Goal: Information Seeking & Learning: Check status

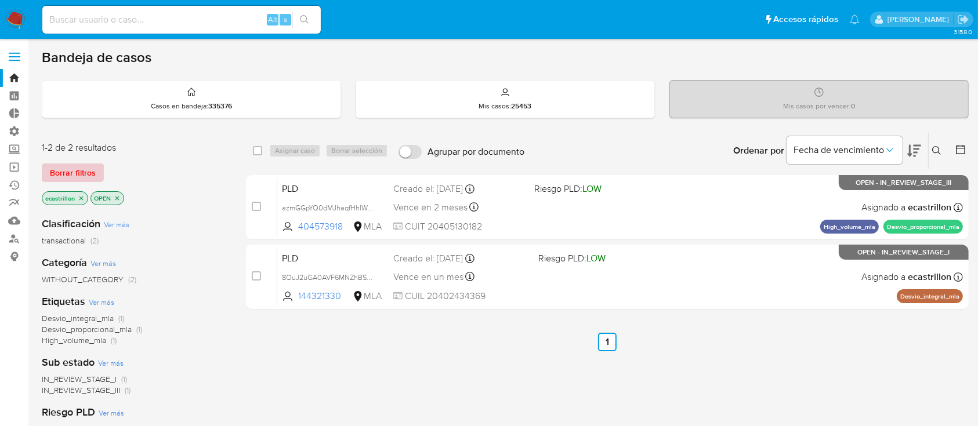
click at [81, 173] on span "Borrar filtros" at bounding box center [73, 173] width 46 height 16
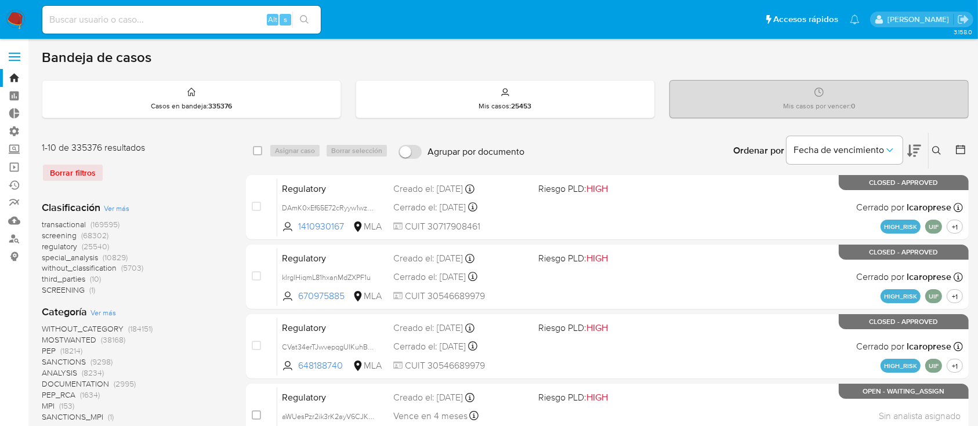
click at [83, 30] on div "Alt s" at bounding box center [181, 20] width 278 height 28
click at [84, 22] on input at bounding box center [181, 19] width 278 height 15
paste input "xgvqYDETX89D2eZhfgFvCchB"
type input "xgvqYDETX89D2eZhfgFvCchB"
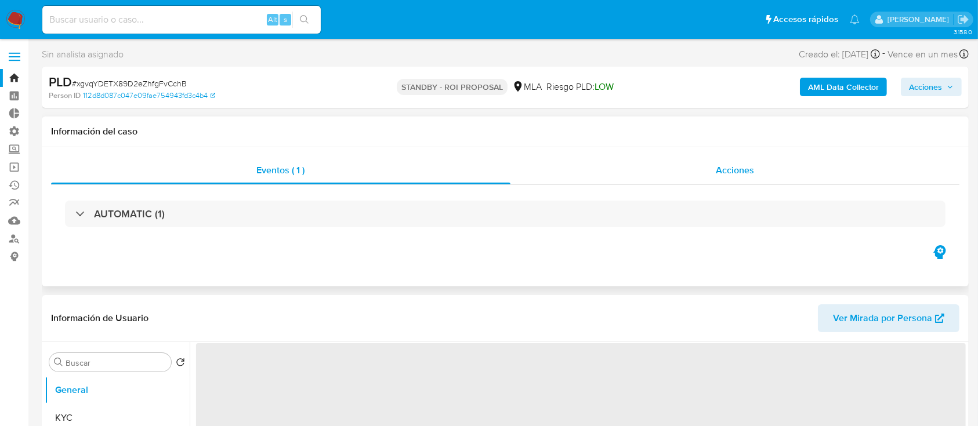
click at [711, 171] on div "Acciones" at bounding box center [736, 171] width 450 height 28
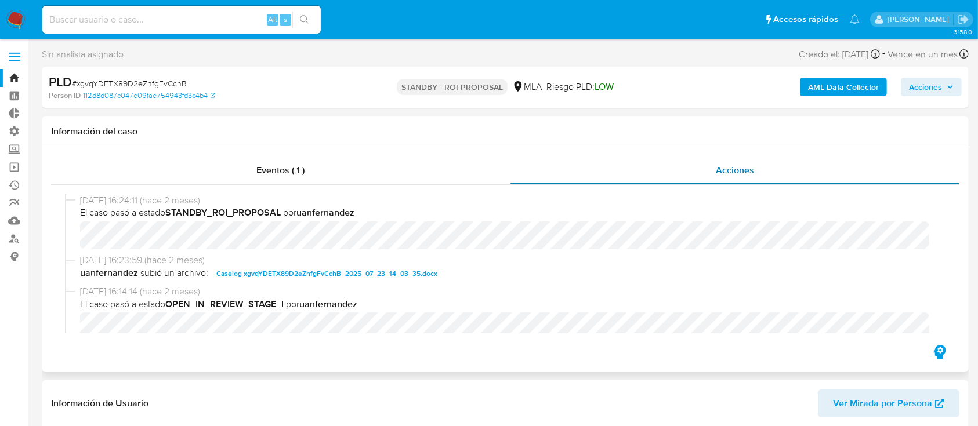
select select "10"
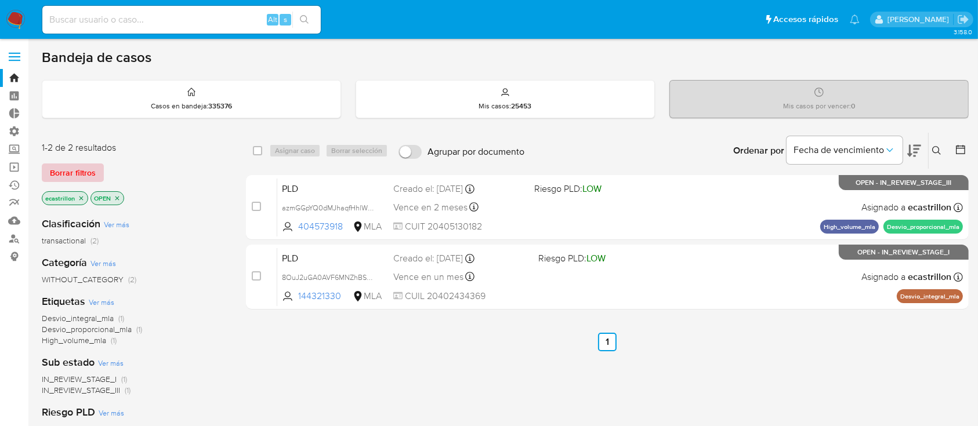
click at [43, 178] on button "Borrar filtros" at bounding box center [73, 173] width 62 height 19
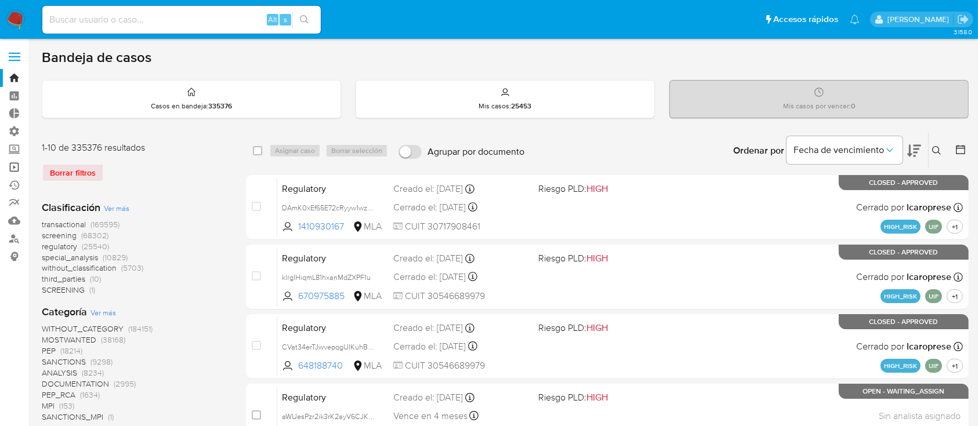
click at [17, 162] on link "Operaciones masivas" at bounding box center [69, 167] width 138 height 18
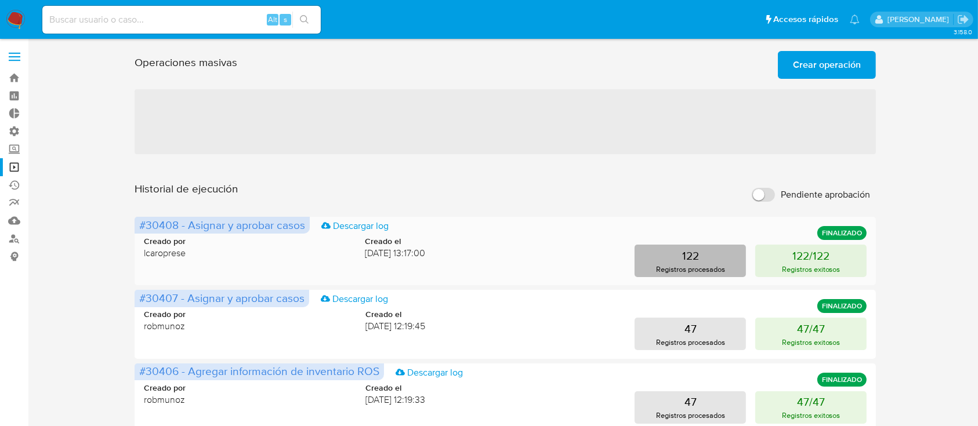
click at [701, 276] on button "122 Registros procesados" at bounding box center [690, 261] width 111 height 32
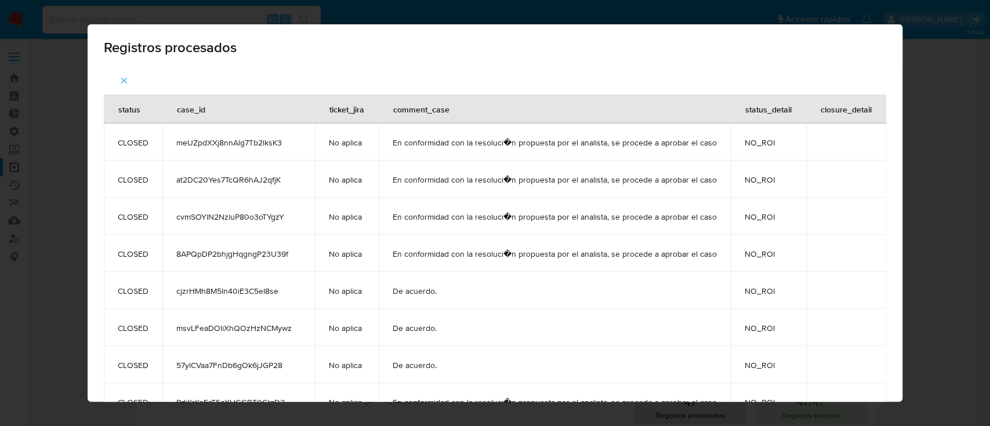
click at [119, 74] on span "button" at bounding box center [124, 81] width 10 height 26
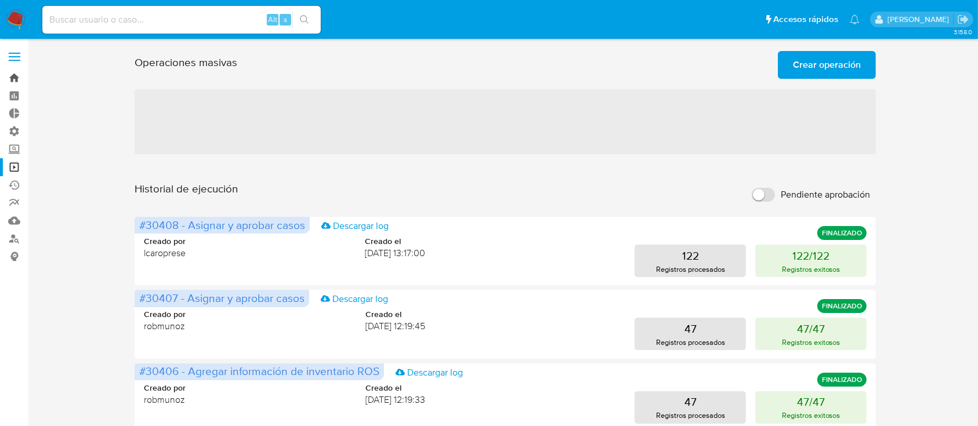
click at [10, 77] on link "Bandeja" at bounding box center [69, 78] width 138 height 18
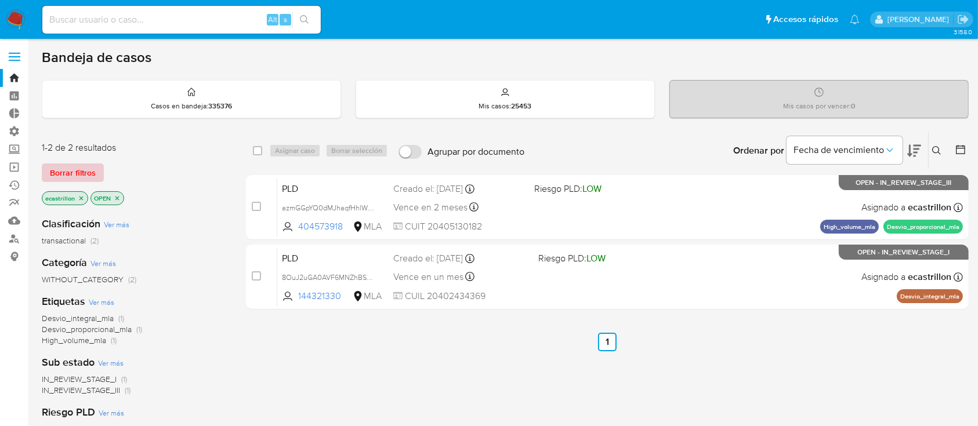
click at [87, 165] on span "Borrar filtros" at bounding box center [73, 173] width 46 height 16
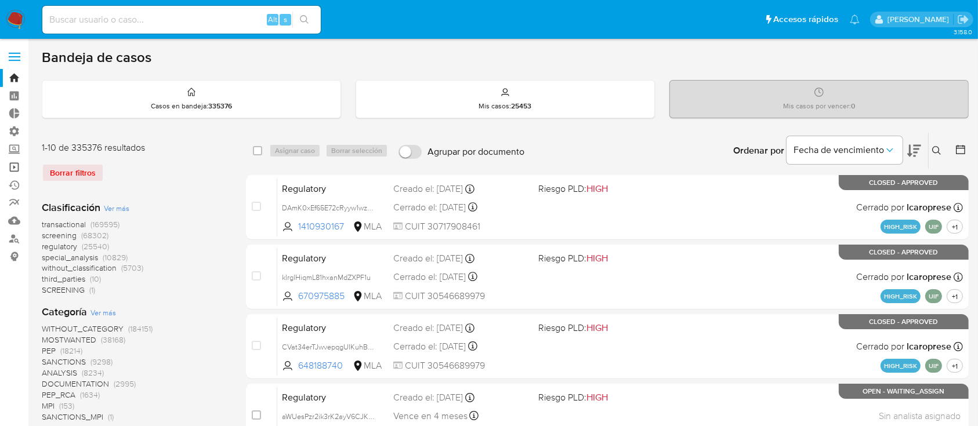
click at [13, 169] on link "Operaciones masivas" at bounding box center [69, 167] width 138 height 18
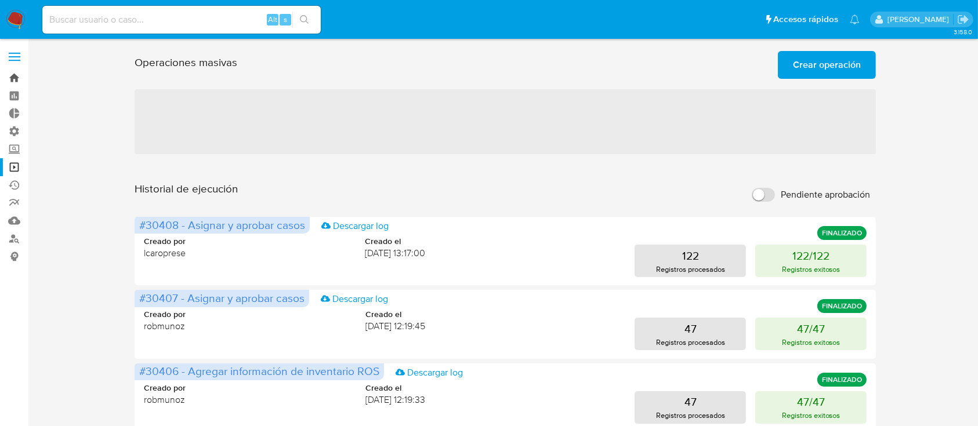
click at [26, 79] on link "Bandeja" at bounding box center [69, 78] width 138 height 18
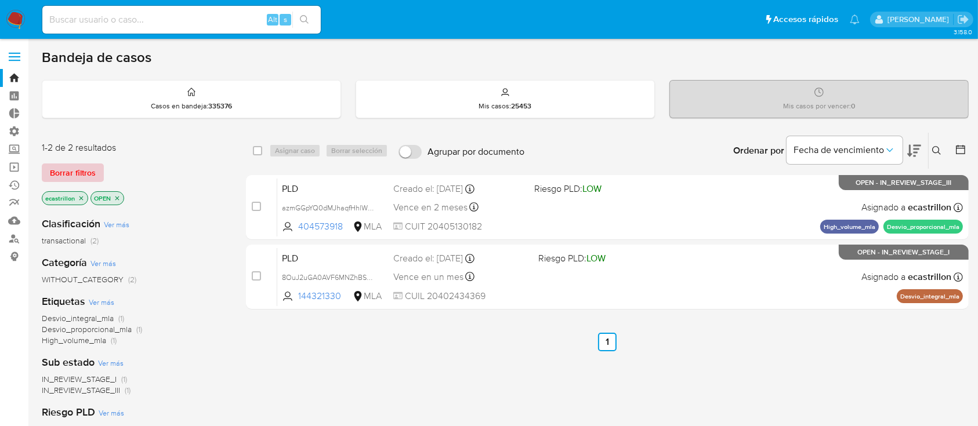
click at [56, 169] on span "Borrar filtros" at bounding box center [73, 173] width 46 height 16
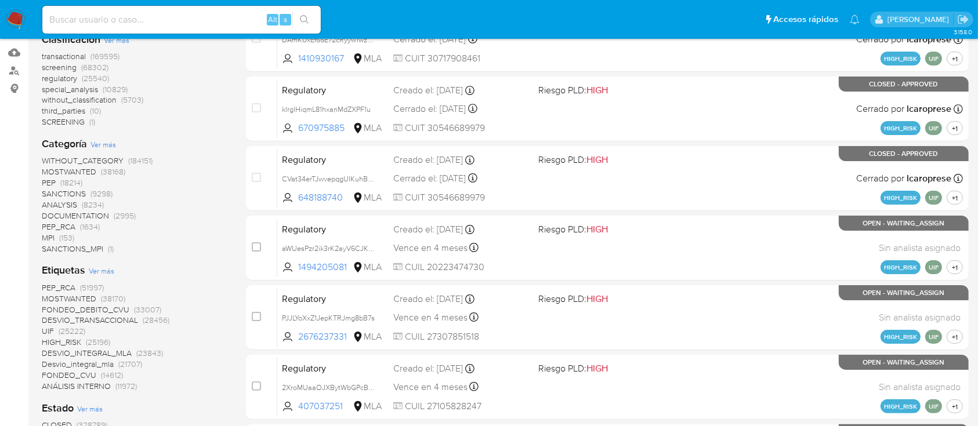
scroll to position [386, 0]
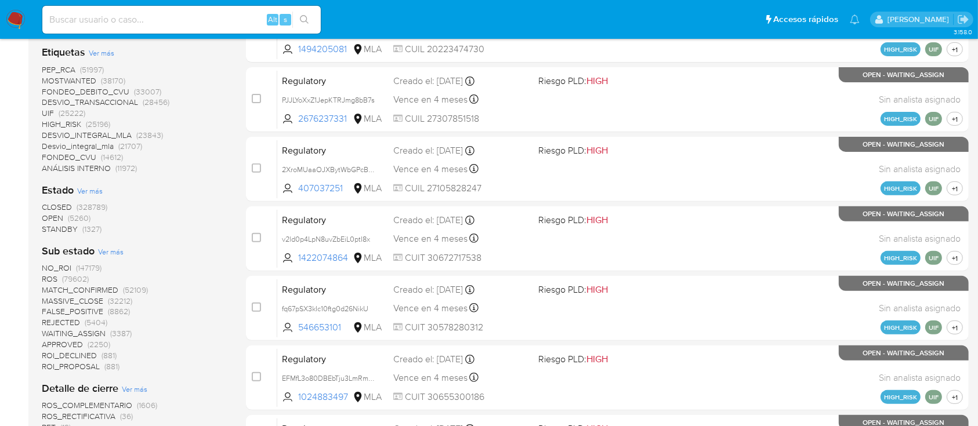
click at [46, 215] on span "OPEN" at bounding box center [52, 218] width 21 height 12
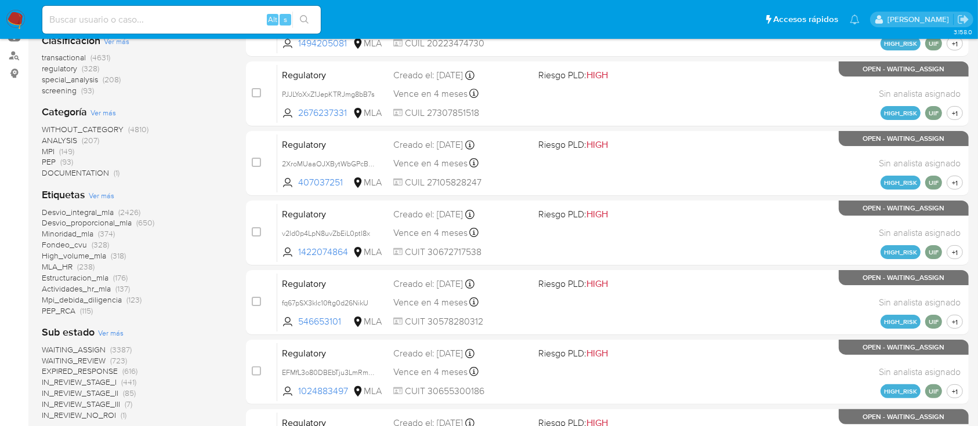
scroll to position [77, 0]
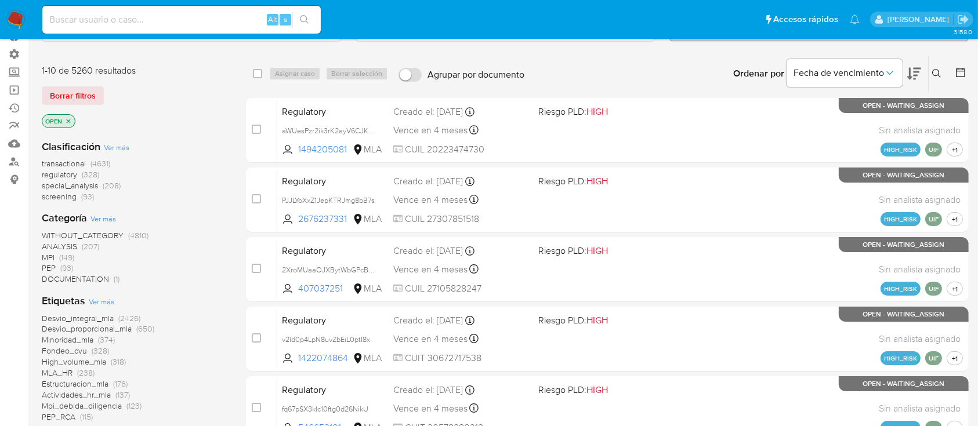
click at [61, 163] on span "transactional" at bounding box center [64, 164] width 44 height 12
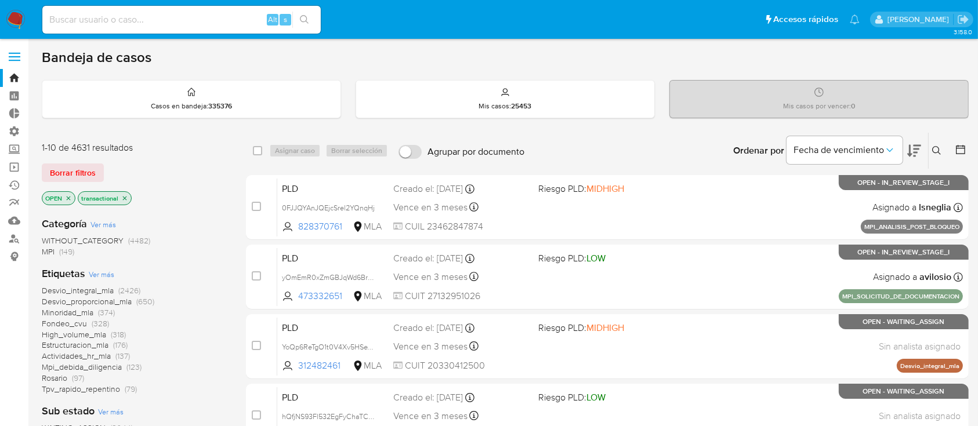
click at [123, 199] on icon "close-filter" at bounding box center [124, 198] width 7 height 7
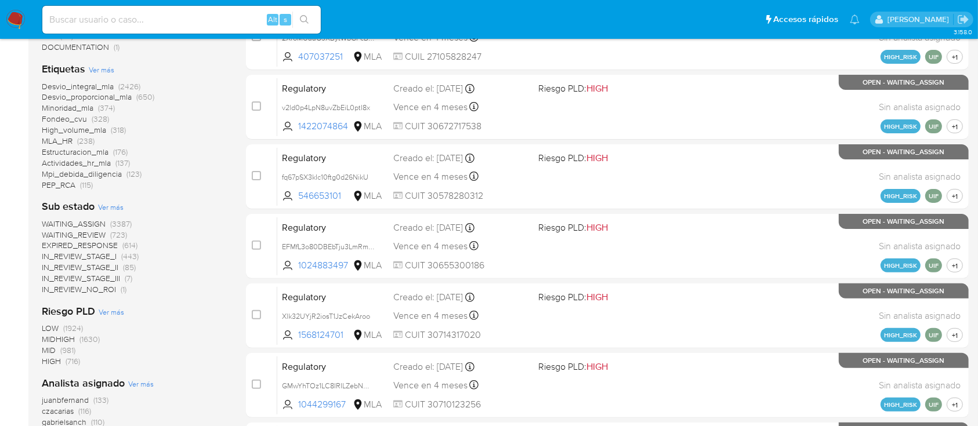
scroll to position [464, 0]
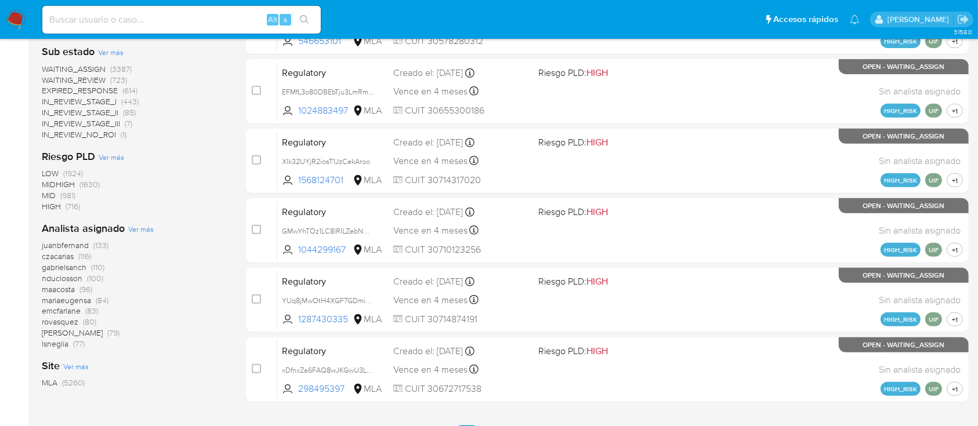
click at [54, 307] on span "emcfarlane" at bounding box center [61, 311] width 39 height 12
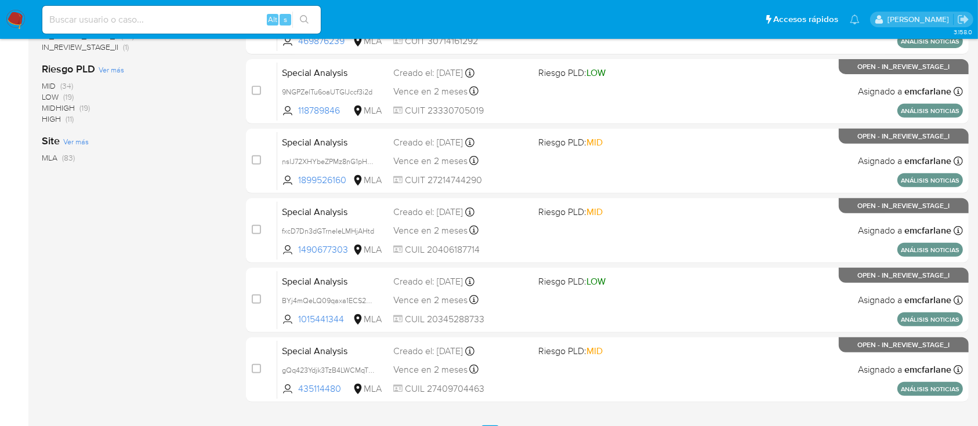
scroll to position [77, 0]
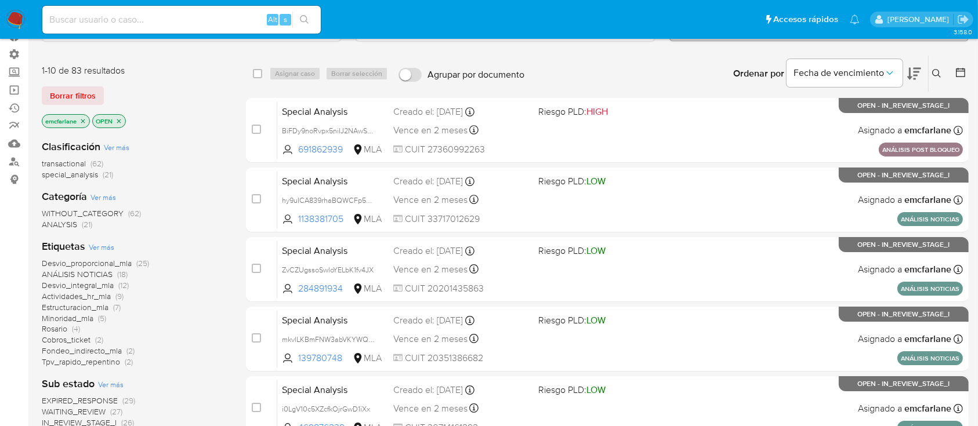
click at [73, 162] on span "transactional" at bounding box center [64, 164] width 44 height 12
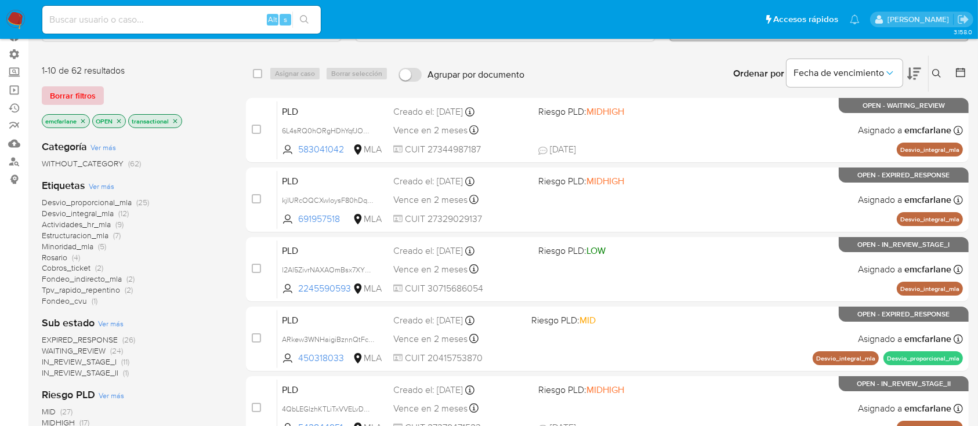
click at [65, 91] on span "Borrar filtros" at bounding box center [73, 96] width 46 height 16
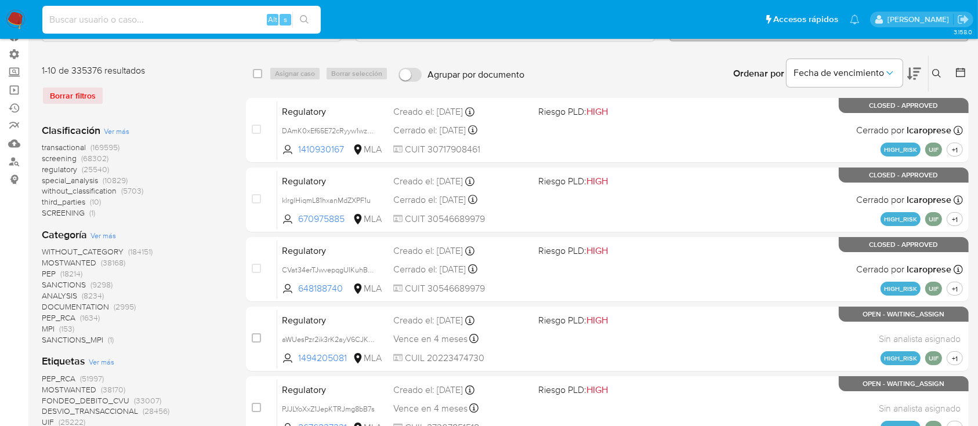
click at [88, 21] on input at bounding box center [181, 19] width 278 height 15
paste input "2289328086"
type input "2289328086"
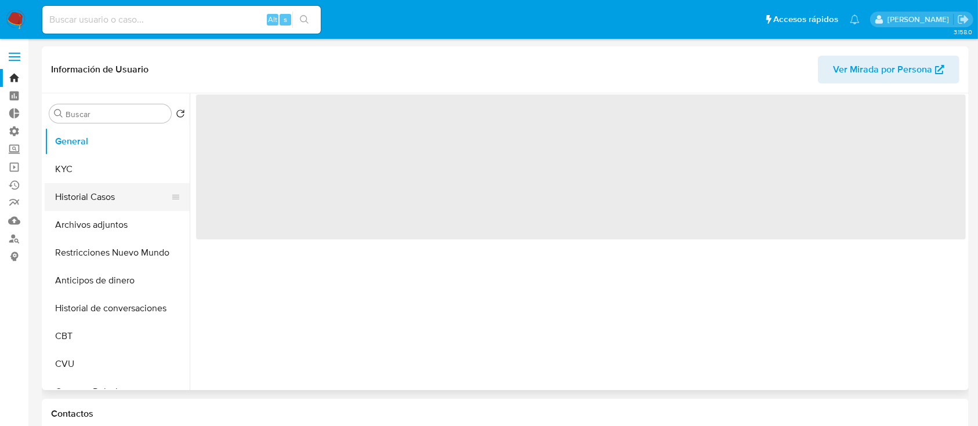
click at [125, 194] on button "Historial Casos" at bounding box center [113, 197] width 136 height 28
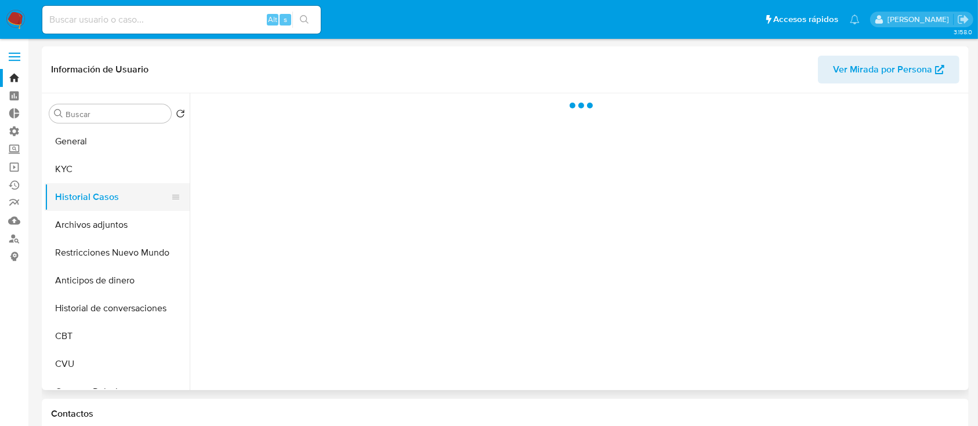
select select "10"
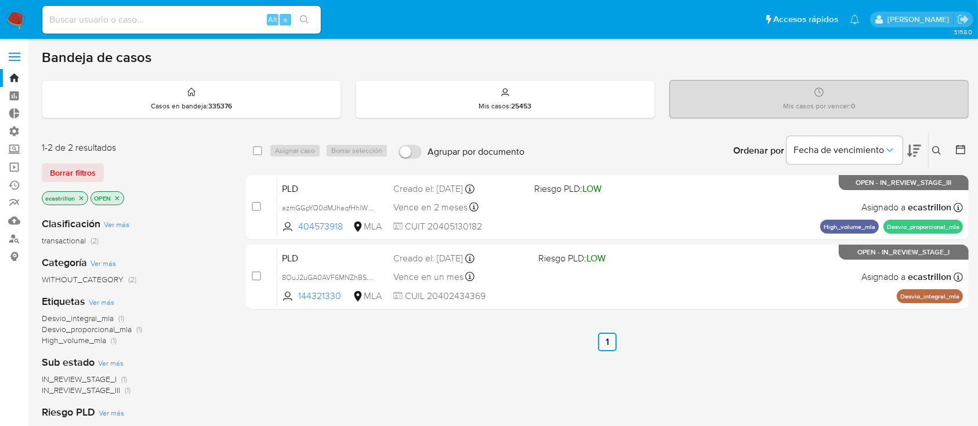
click at [92, 175] on button "Borrar filtros" at bounding box center [73, 173] width 62 height 19
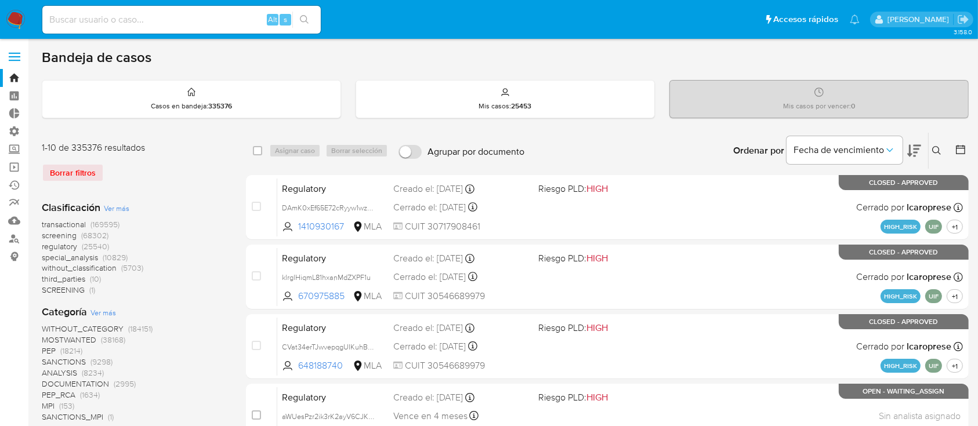
click at [17, 56] on span at bounding box center [15, 57] width 12 height 2
click at [0, 0] on input "checkbox" at bounding box center [0, 0] width 0 height 0
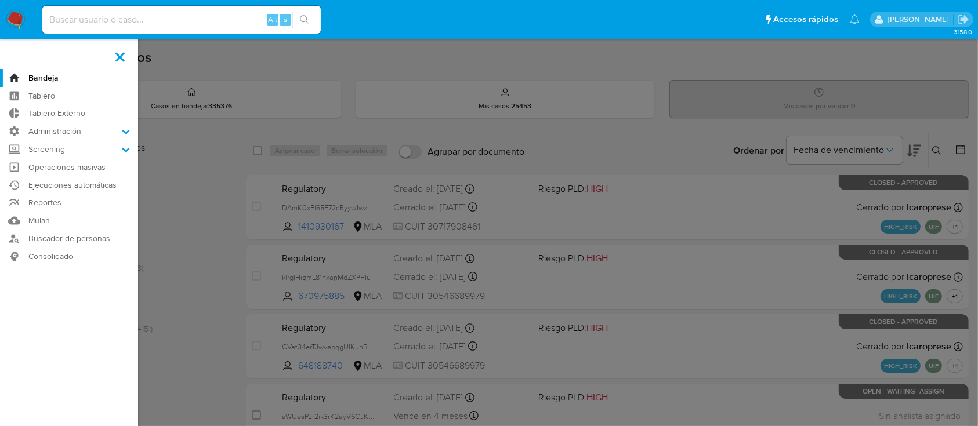
click at [124, 59] on span at bounding box center [119, 56] width 9 height 9
click at [0, 0] on input "checkbox" at bounding box center [0, 0] width 0 height 0
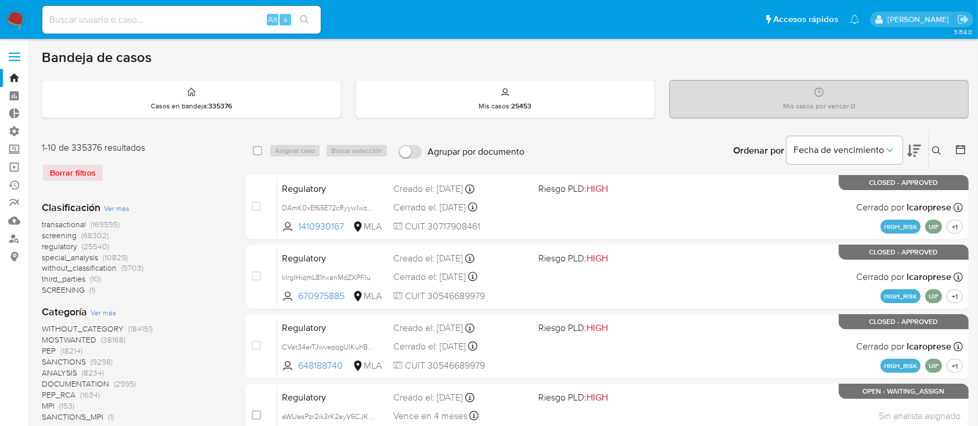
click at [961, 149] on icon at bounding box center [961, 150] width 12 height 12
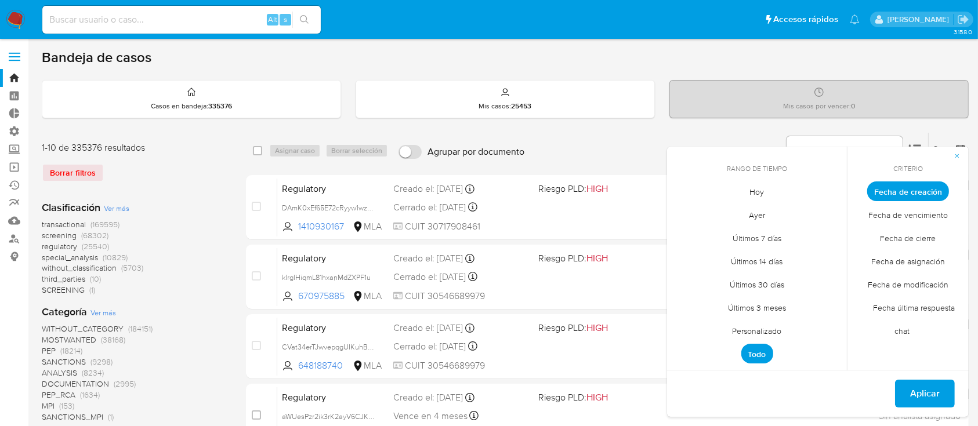
drag, startPoint x: 714, startPoint y: 327, endPoint x: 761, endPoint y: 320, distance: 48.1
click at [756, 321] on div "Rango de tiempo Hoy Ayer Últimos 7 días Últimos 14 días Últimos 30 días Últimos…" at bounding box center [757, 259] width 180 height 224
click at [761, 320] on span "Personalizado" at bounding box center [758, 332] width 74 height 24
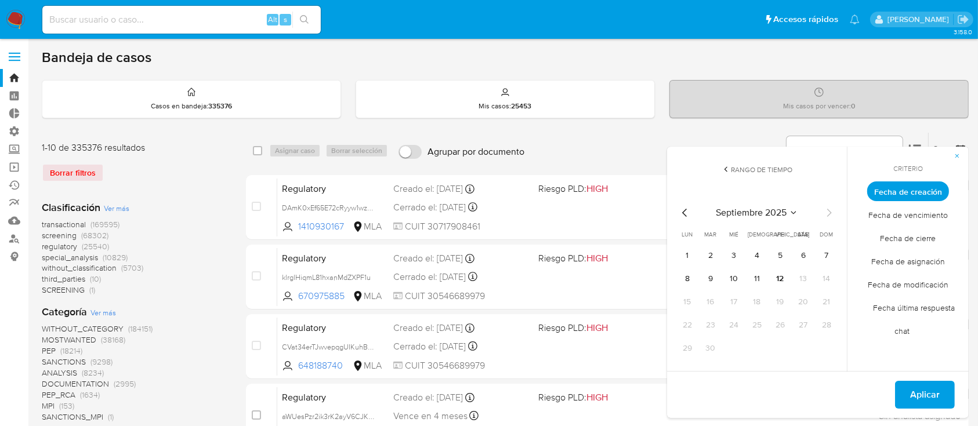
drag, startPoint x: 683, startPoint y: 250, endPoint x: 717, endPoint y: 248, distance: 33.7
click at [694, 248] on td "1" at bounding box center [687, 256] width 19 height 19
click at [687, 261] on button "1" at bounding box center [687, 256] width 19 height 19
click at [789, 283] on td "12" at bounding box center [780, 279] width 19 height 19
click at [784, 278] on button "12" at bounding box center [780, 279] width 19 height 19
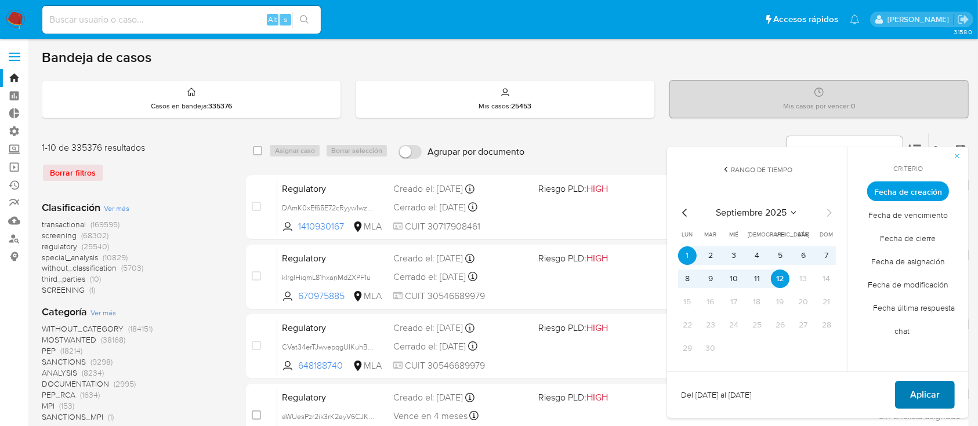
click at [924, 392] on span "Aplicar" at bounding box center [925, 395] width 30 height 26
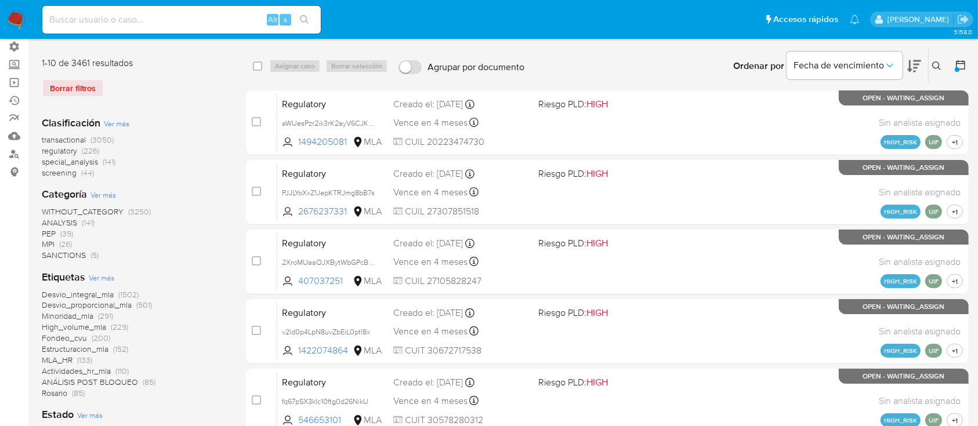
scroll to position [232, 0]
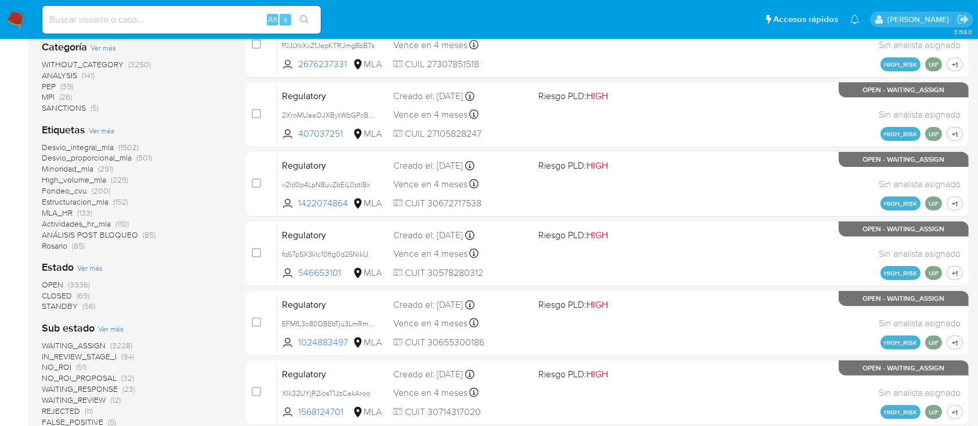
click at [65, 293] on span "CLOSED" at bounding box center [57, 296] width 30 height 12
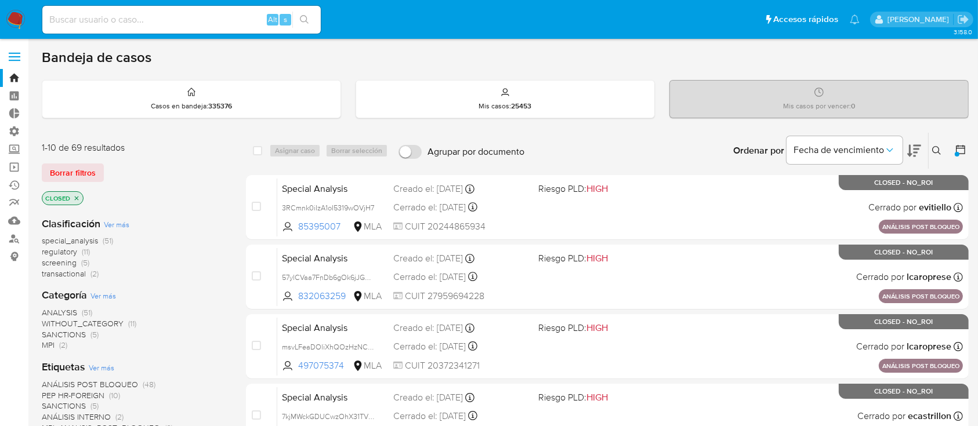
click at [74, 197] on icon "close-filter" at bounding box center [76, 198] width 7 height 7
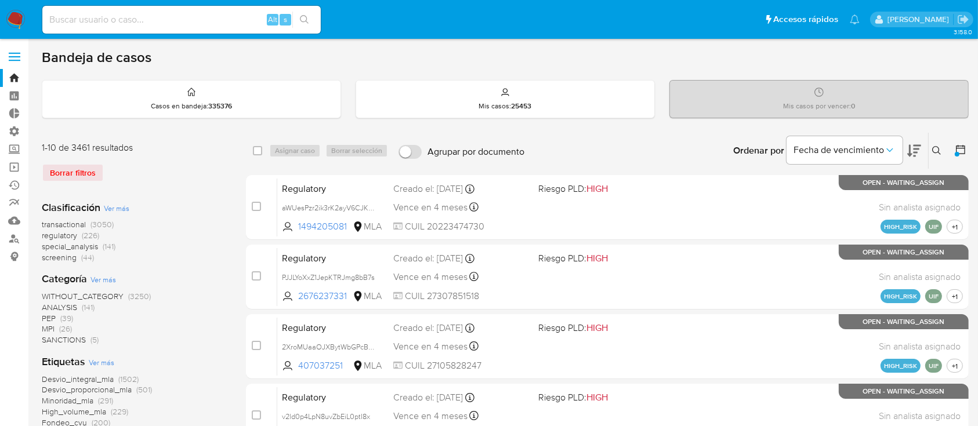
click at [76, 173] on div "Borrar filtros" at bounding box center [135, 173] width 186 height 19
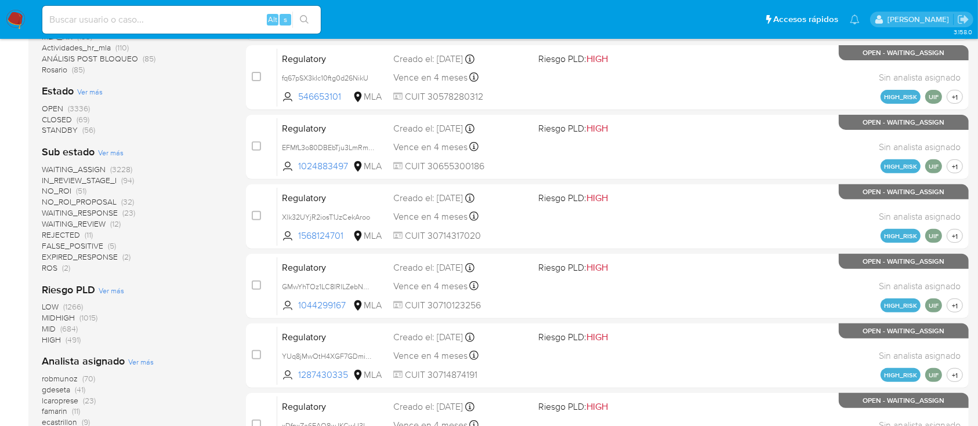
scroll to position [309, 0]
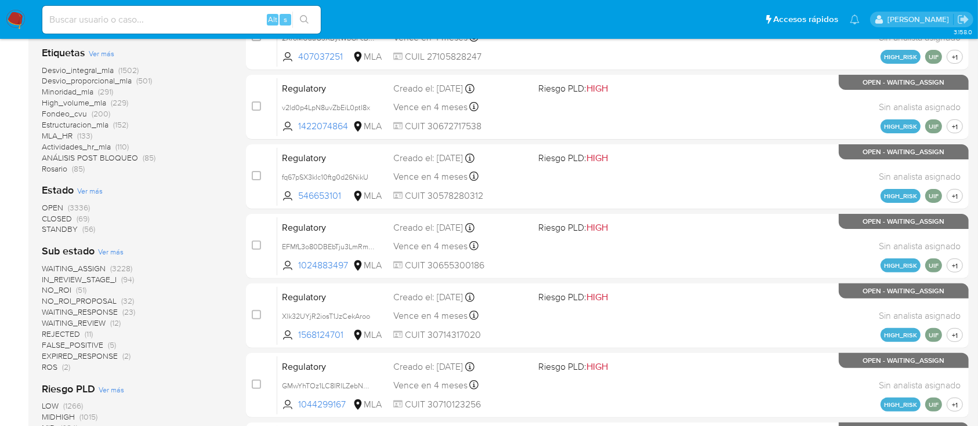
click at [49, 202] on span "OPEN" at bounding box center [52, 208] width 21 height 12
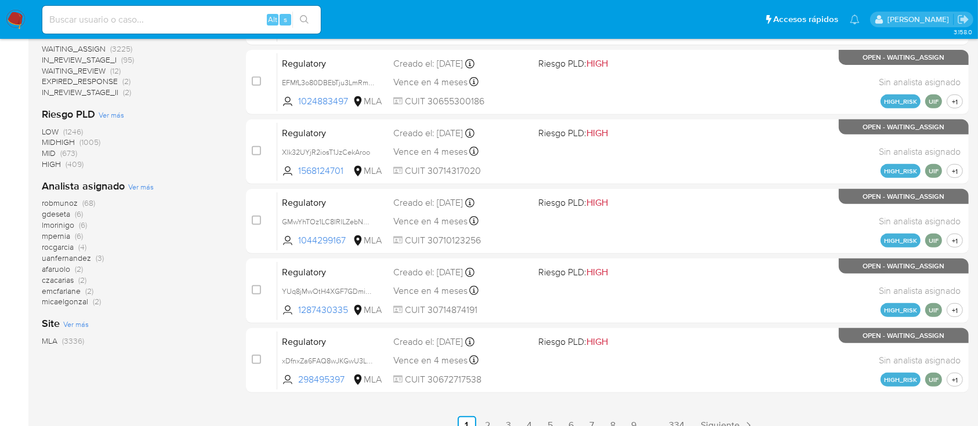
scroll to position [376, 0]
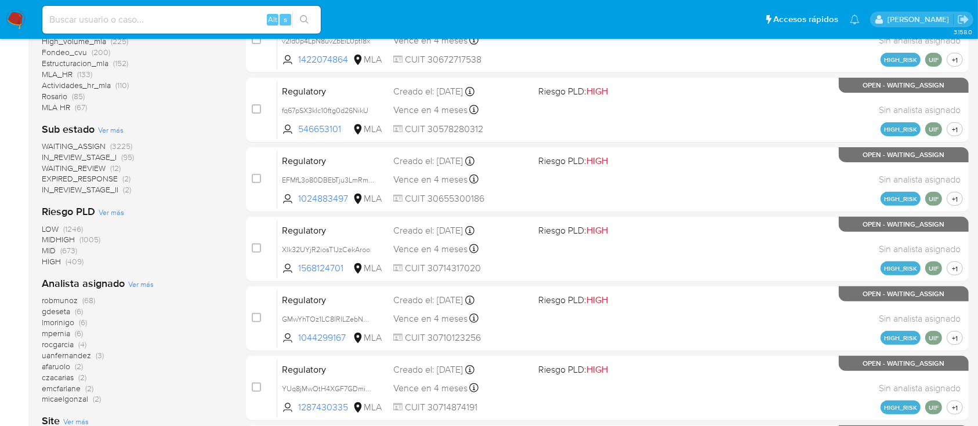
click at [136, 287] on span "Ver más" at bounding box center [141, 284] width 26 height 10
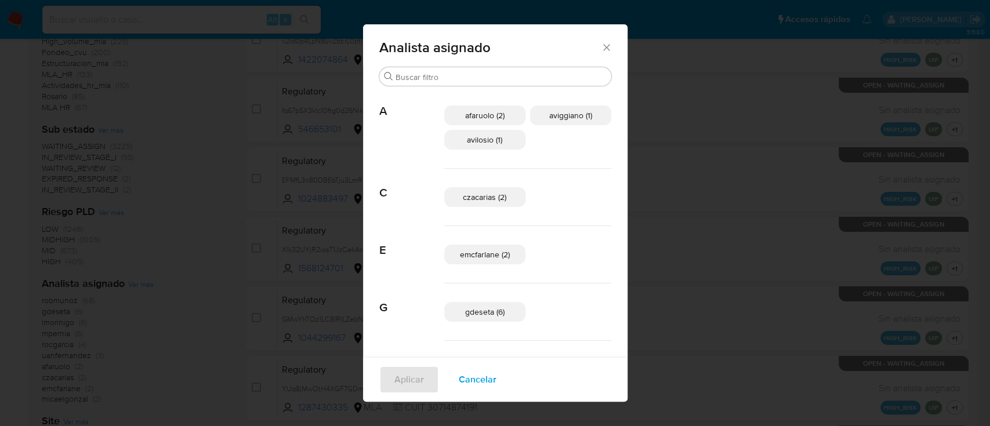
click at [490, 371] on span "Cancelar" at bounding box center [478, 380] width 38 height 26
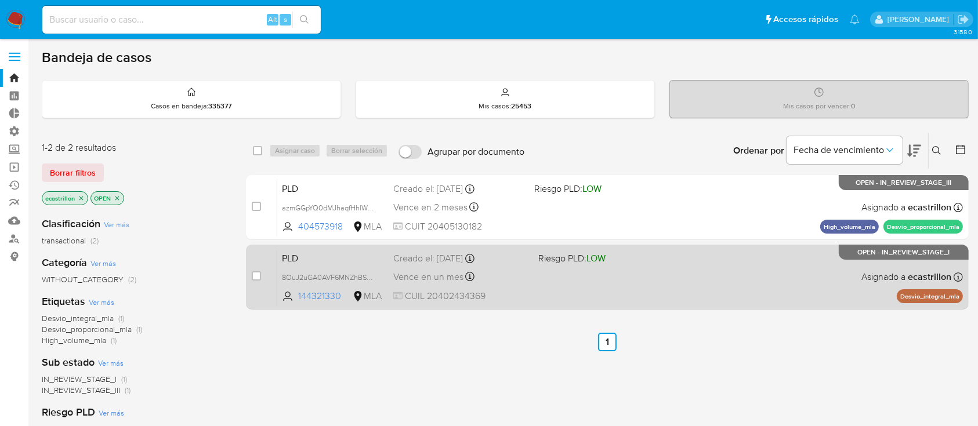
click at [558, 293] on div "PLD 8OuJ2uGA0AVF6MNZhBS5zwpI 144321330 MLA Riesgo PLD: LOW Creado el: [DATE] Cr…" at bounding box center [620, 277] width 686 height 59
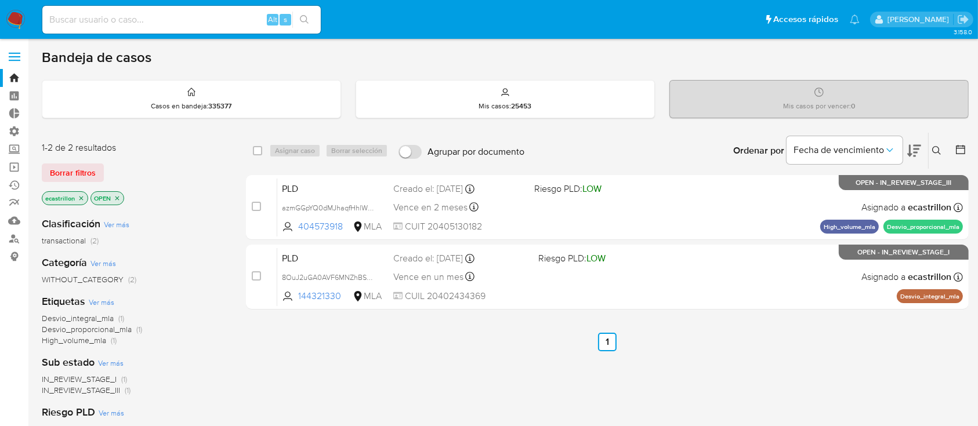
click at [244, 21] on input at bounding box center [181, 19] width 278 height 15
paste input "1370643184"
type input "1370643184"
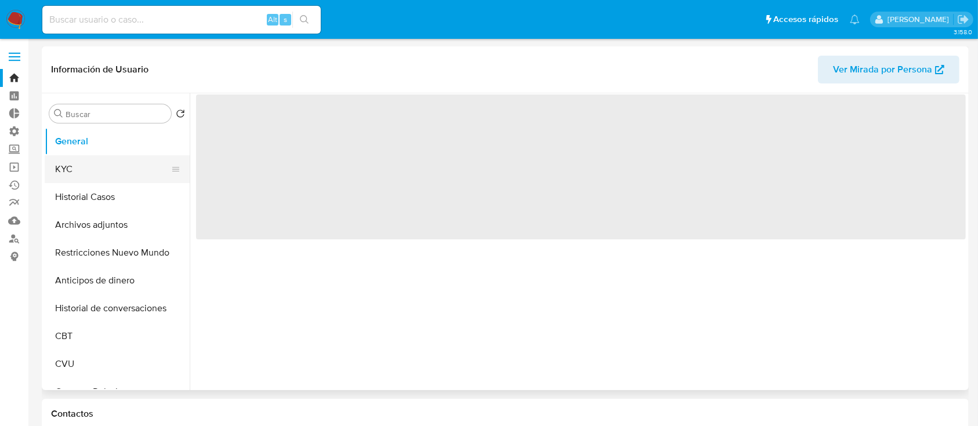
click at [79, 182] on button "KYC" at bounding box center [113, 169] width 136 height 28
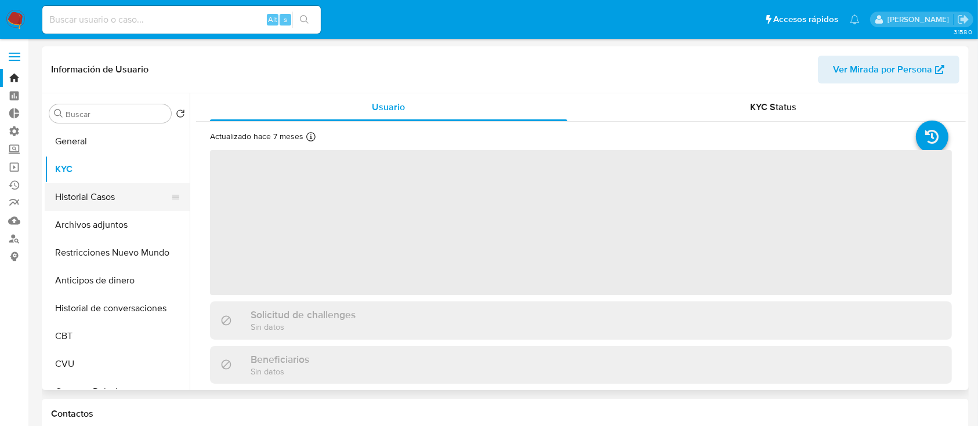
select select "10"
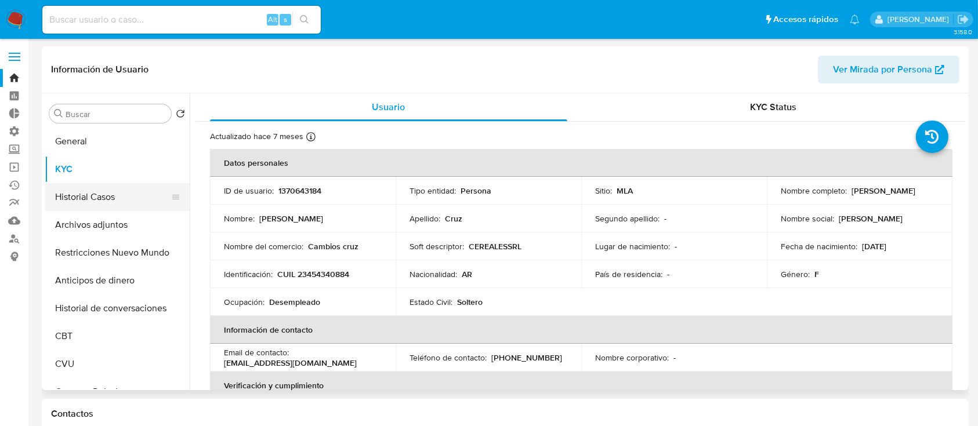
click at [86, 191] on button "Historial Casos" at bounding box center [113, 197] width 136 height 28
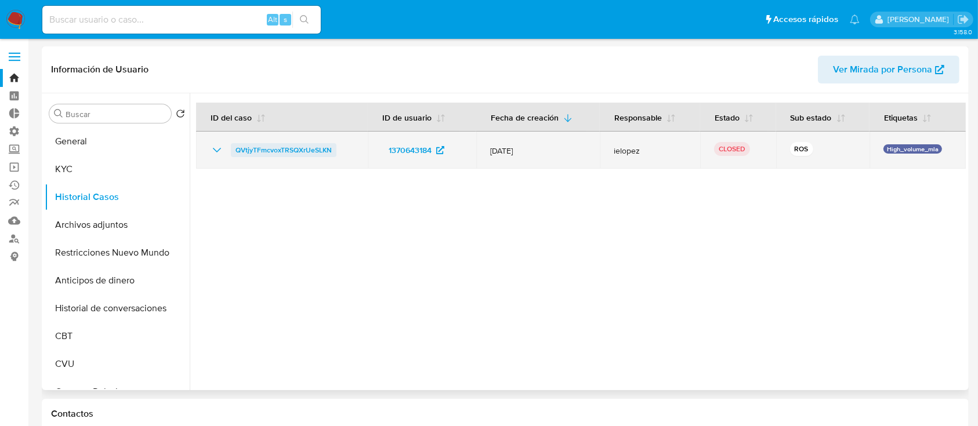
click at [268, 147] on span "QVtjyTFmcvoxTRSQXrUeSLKN" at bounding box center [284, 150] width 96 height 14
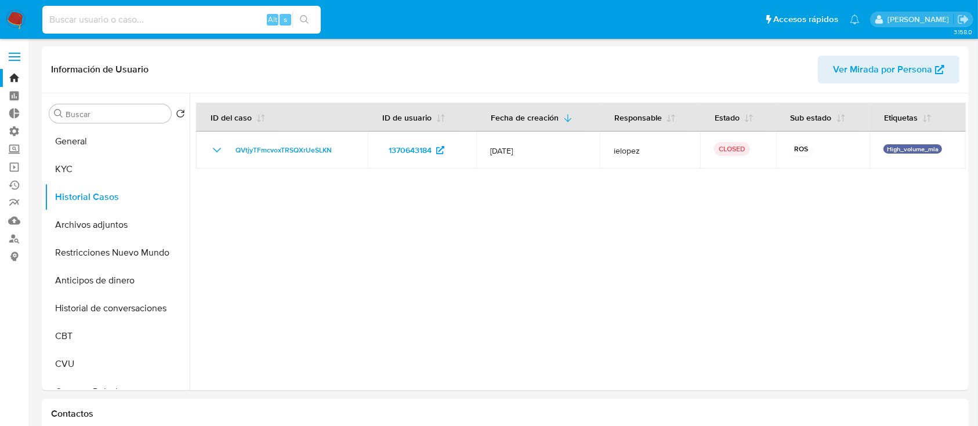
click at [170, 12] on input at bounding box center [181, 19] width 278 height 15
paste input "2289328086"
type input "2289328086"
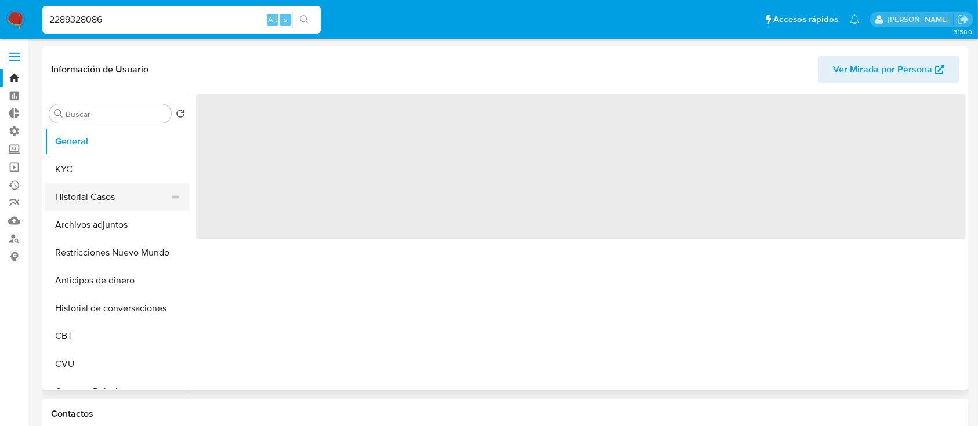
click at [109, 189] on button "Historial Casos" at bounding box center [113, 197] width 136 height 28
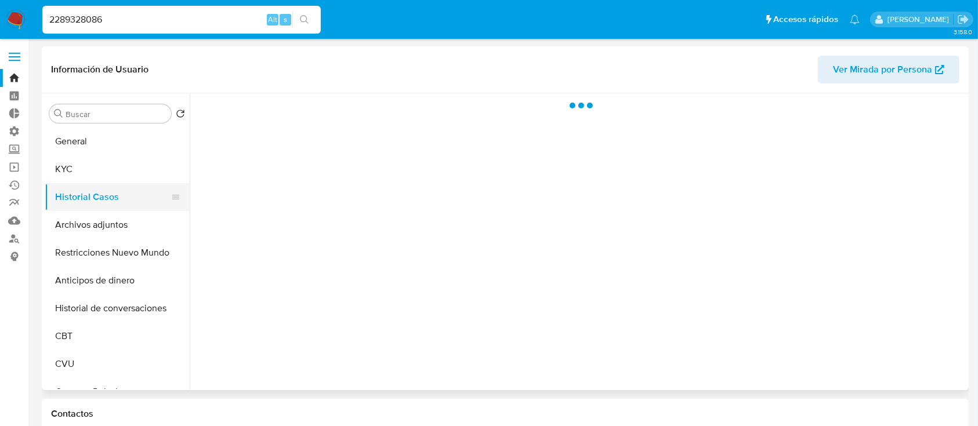
select select "10"
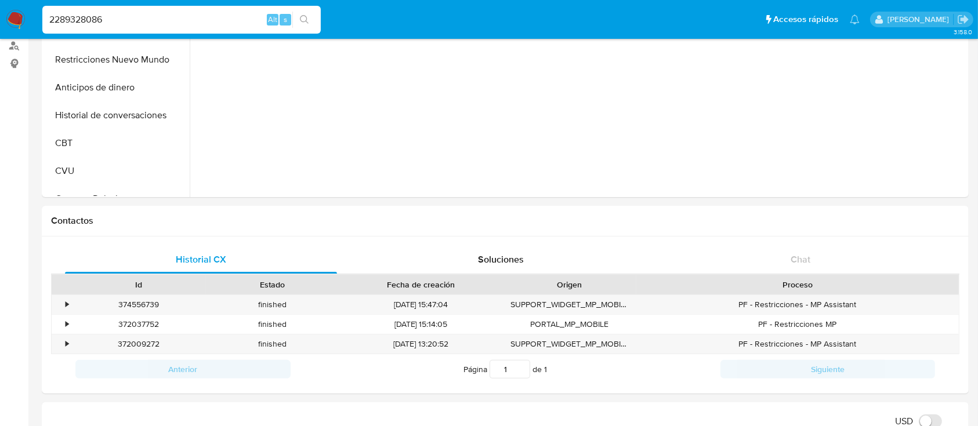
scroll to position [77, 0]
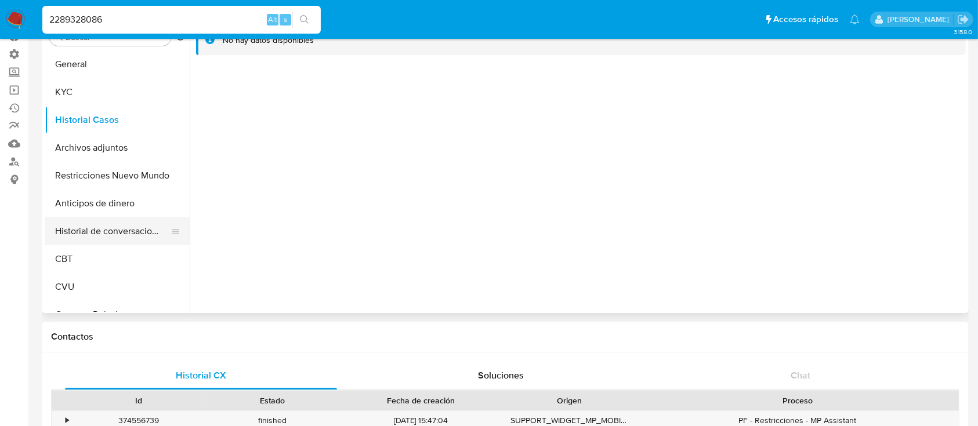
click at [119, 231] on button "Historial de conversaciones" at bounding box center [113, 232] width 136 height 28
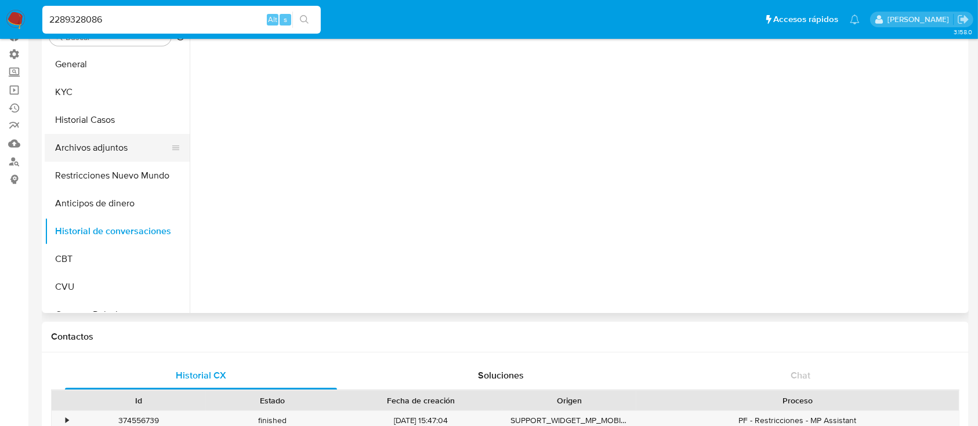
click at [135, 154] on button "Archivos adjuntos" at bounding box center [113, 148] width 136 height 28
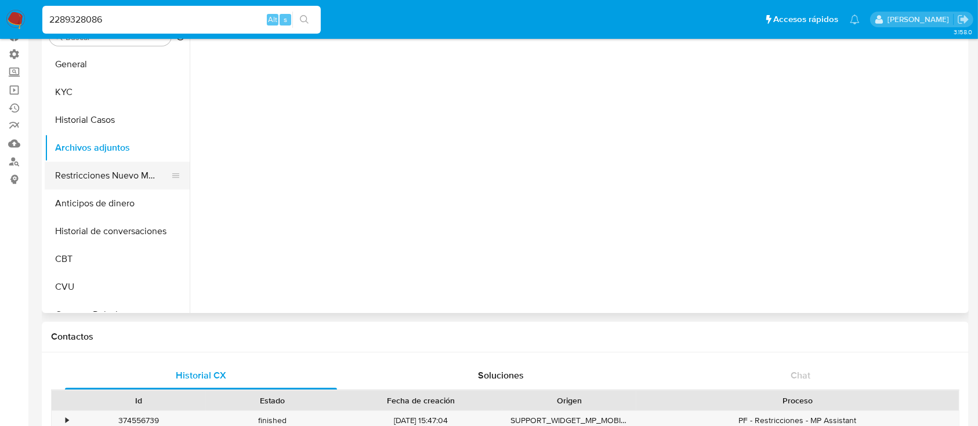
click at [126, 183] on button "Restricciones Nuevo Mundo" at bounding box center [113, 176] width 136 height 28
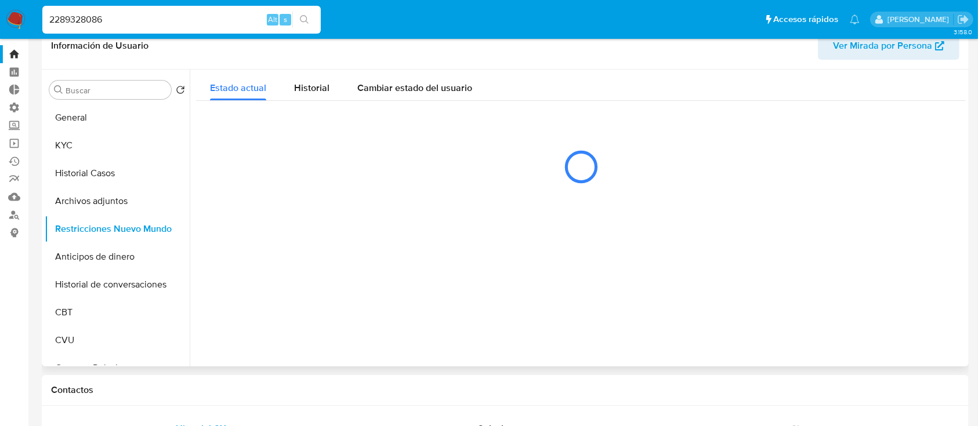
scroll to position [0, 0]
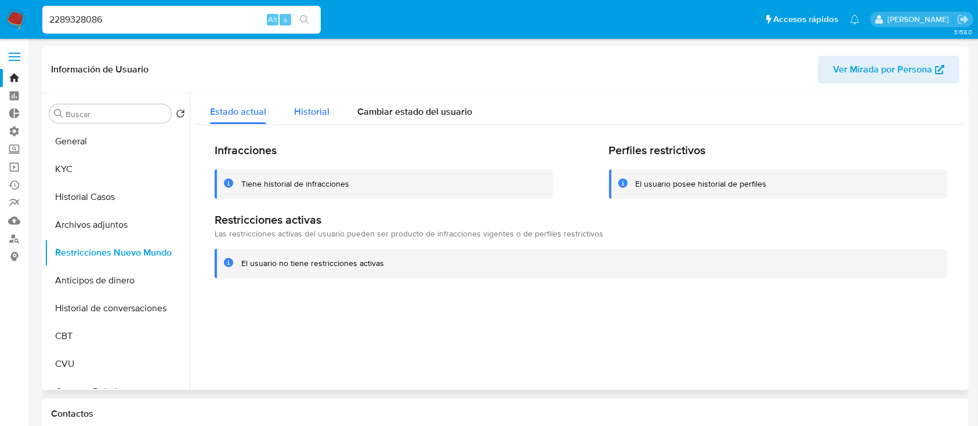
click at [307, 108] on span "Historial" at bounding box center [311, 111] width 35 height 13
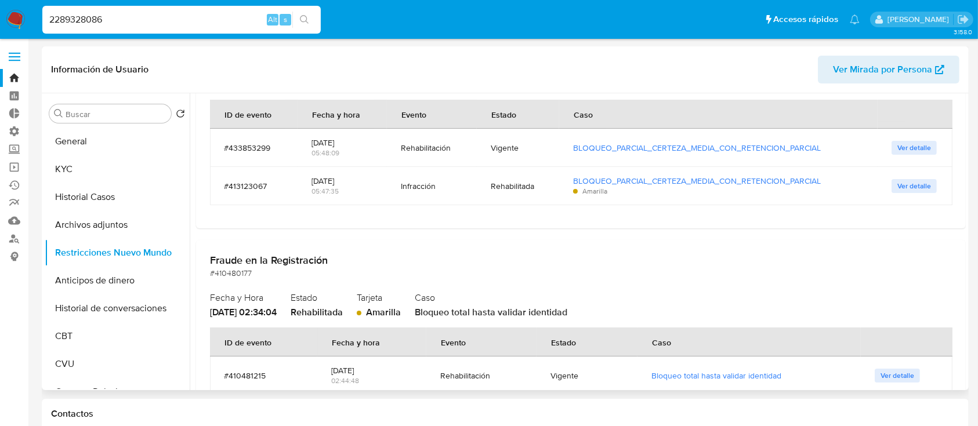
scroll to position [232, 0]
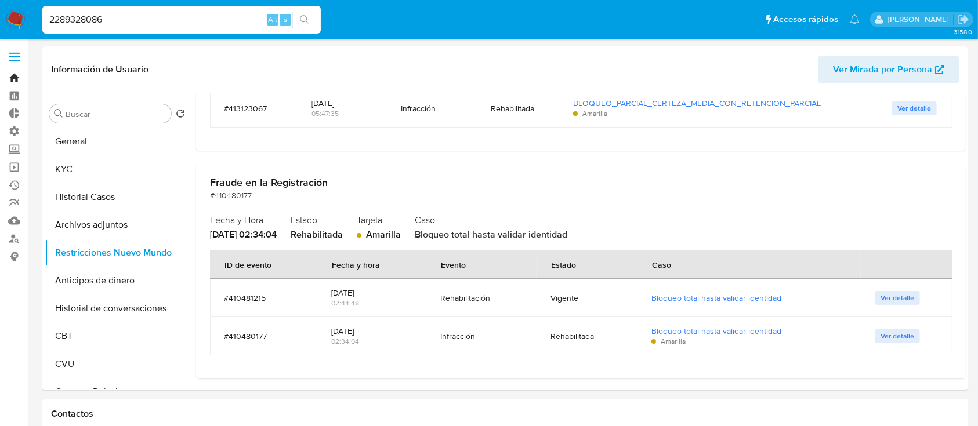
click at [18, 80] on link "Bandeja" at bounding box center [69, 78] width 138 height 18
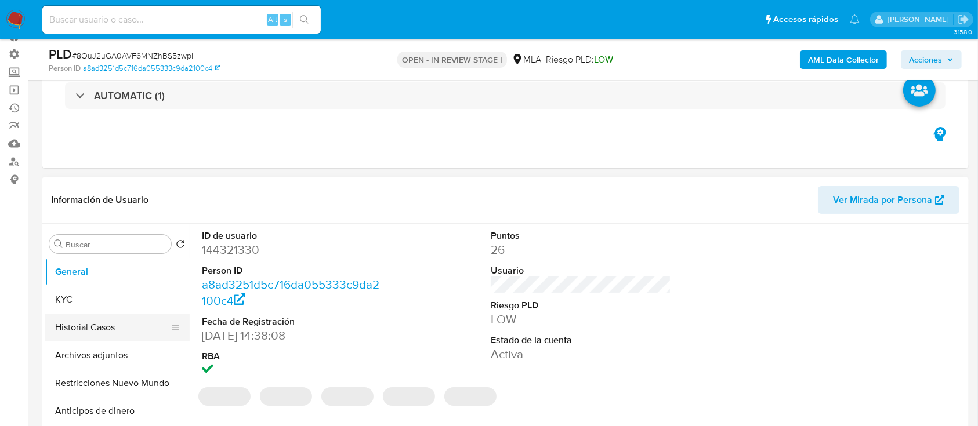
click at [85, 326] on button "Historial Casos" at bounding box center [113, 328] width 136 height 28
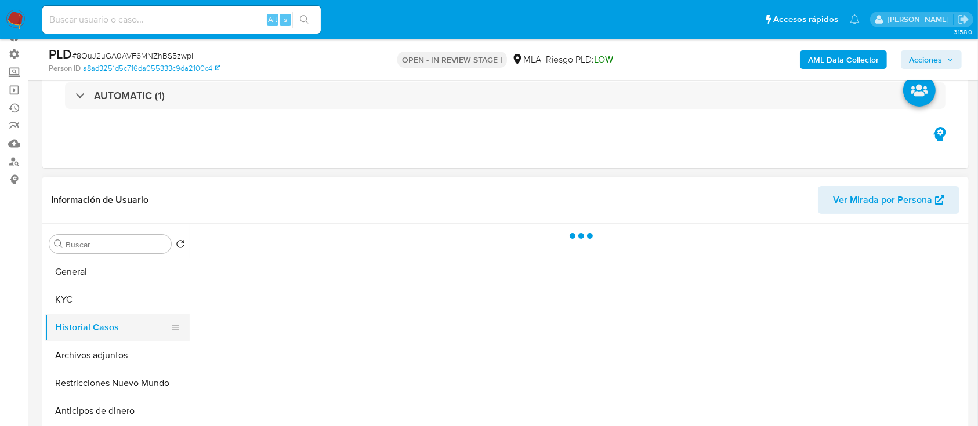
select select "10"
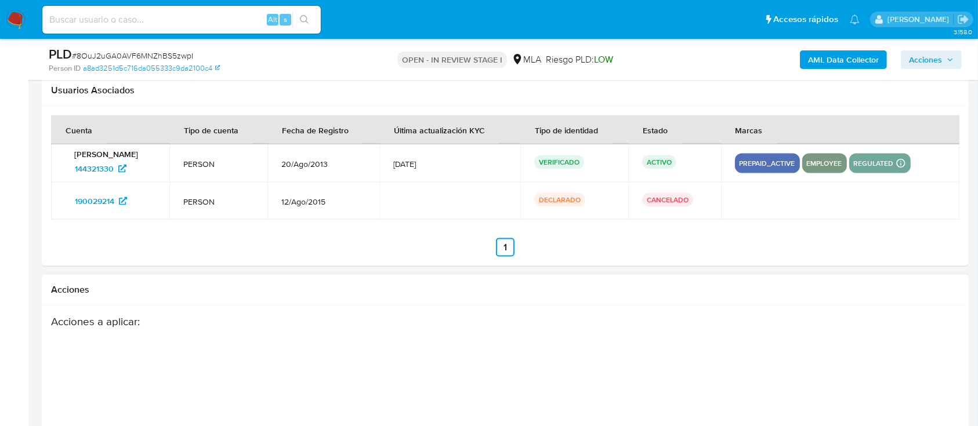
scroll to position [1539, 0]
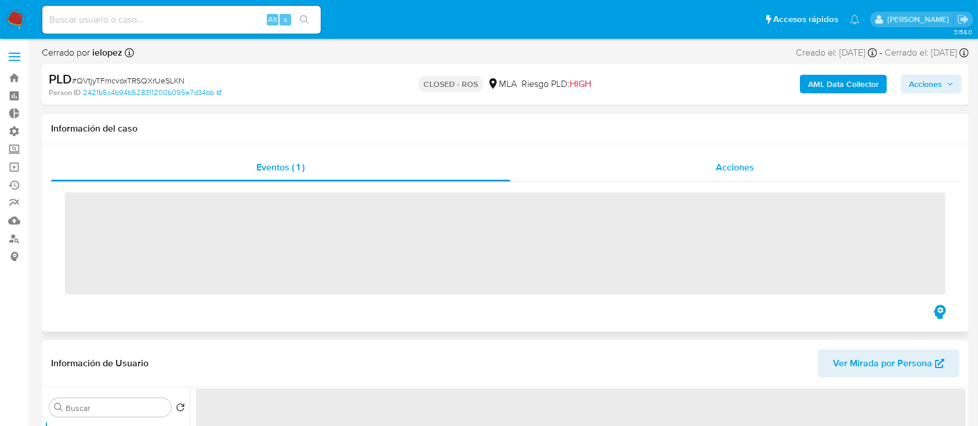
click at [704, 175] on div "Acciones" at bounding box center [736, 168] width 450 height 28
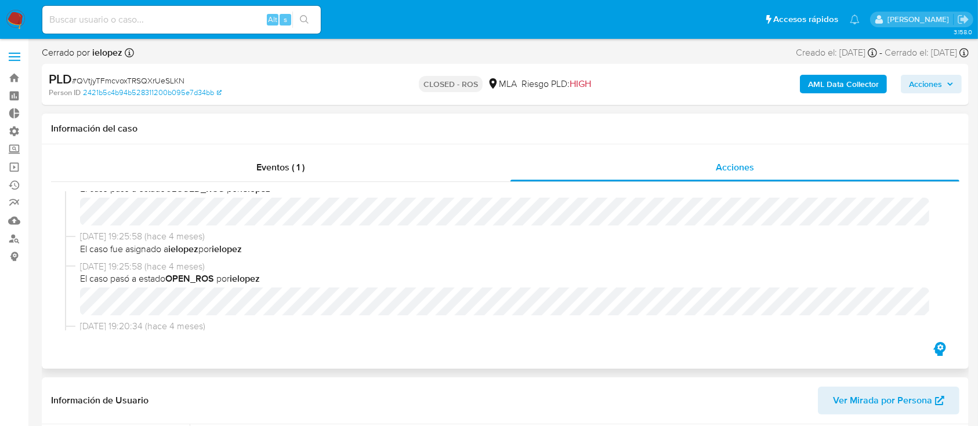
select select "10"
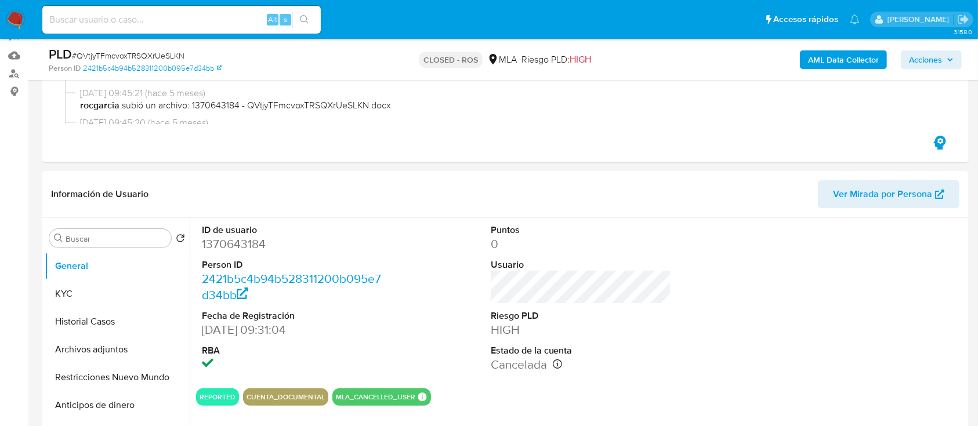
scroll to position [167, 0]
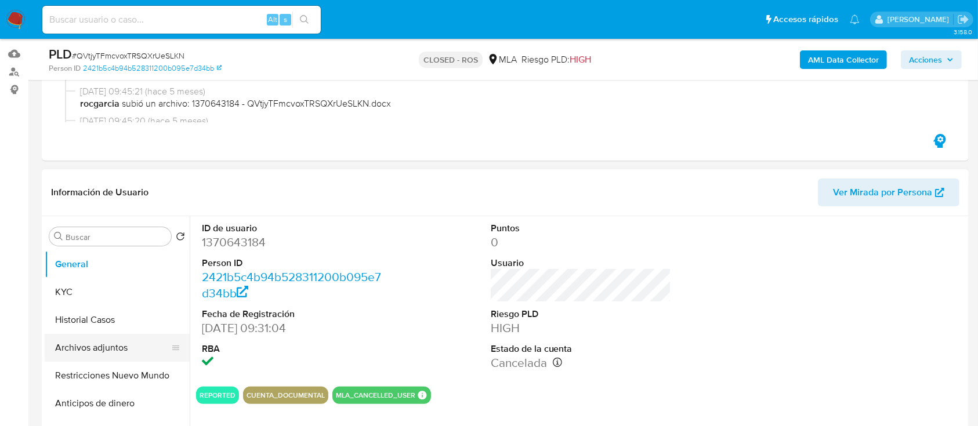
click at [91, 347] on button "Archivos adjuntos" at bounding box center [113, 348] width 136 height 28
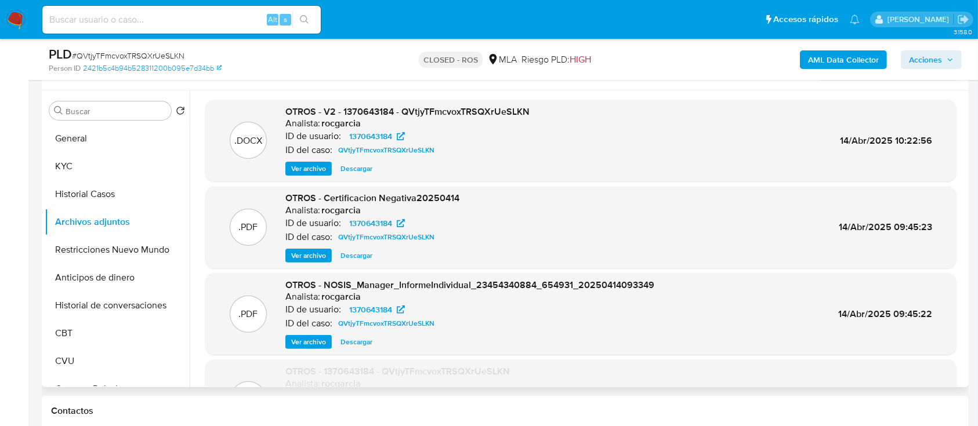
scroll to position [96, 0]
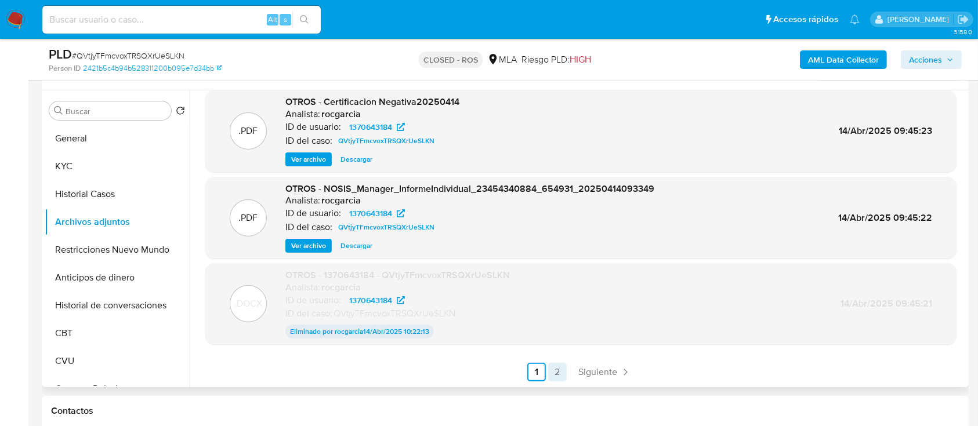
click at [558, 376] on link "2" at bounding box center [557, 372] width 19 height 19
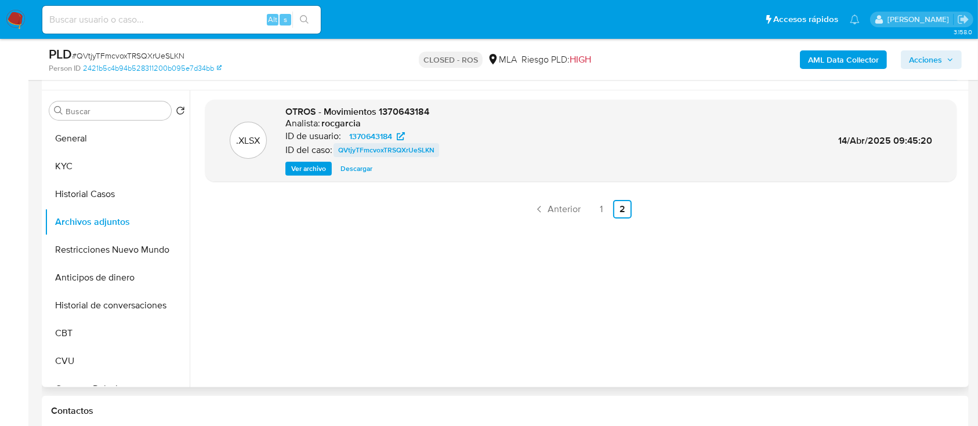
click at [404, 144] on span "QVtjyTFmcvoxTRSQXrUeSLKN" at bounding box center [386, 150] width 96 height 14
click at [352, 166] on span "Descargar" at bounding box center [357, 169] width 32 height 12
click at [84, 250] on button "Restricciones Nuevo Mundo" at bounding box center [113, 250] width 136 height 28
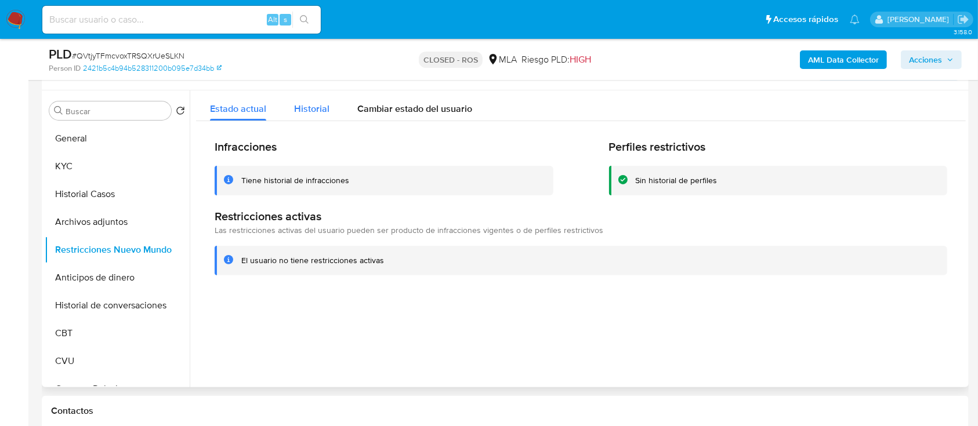
click at [316, 117] on div "Historial" at bounding box center [311, 106] width 35 height 31
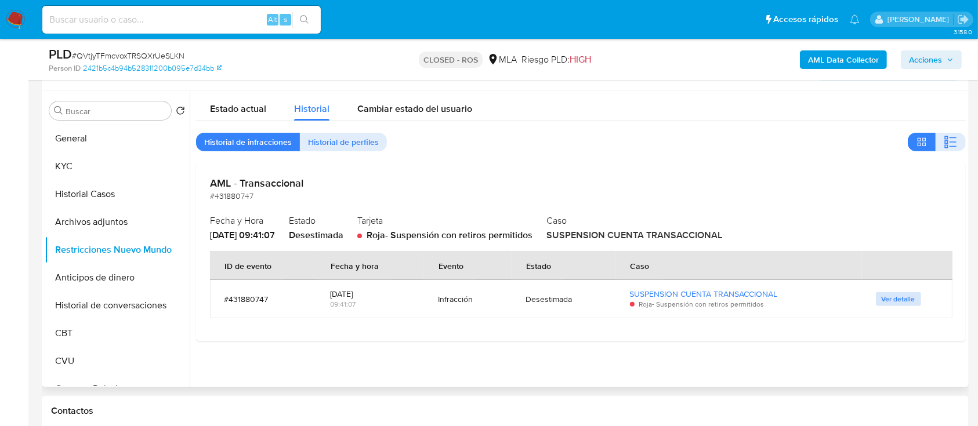
click at [888, 298] on span "Ver detalle" at bounding box center [899, 300] width 34 height 12
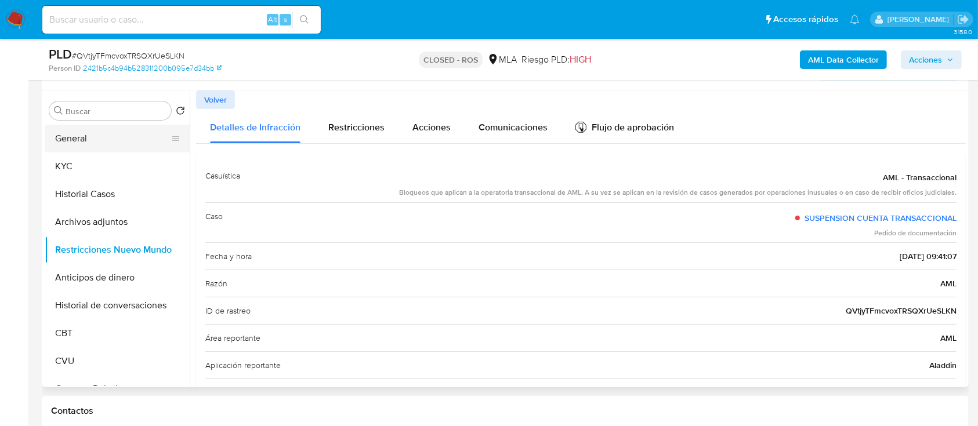
click at [77, 132] on button "General" at bounding box center [113, 139] width 136 height 28
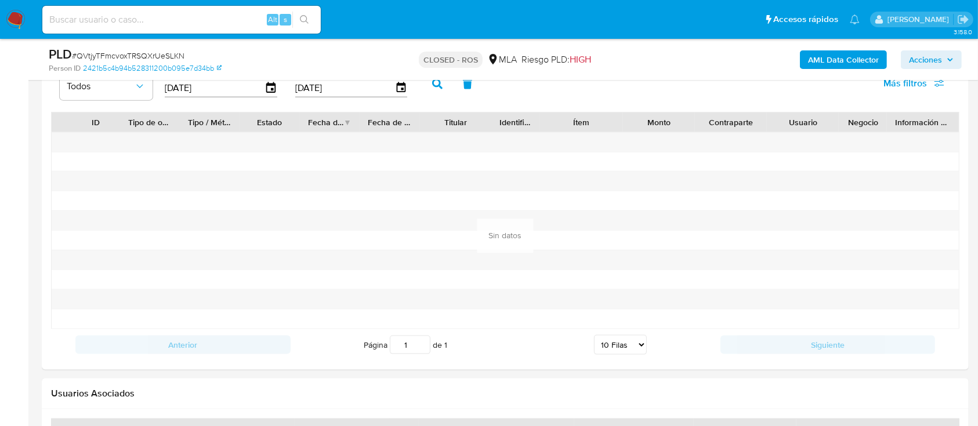
scroll to position [1613, 0]
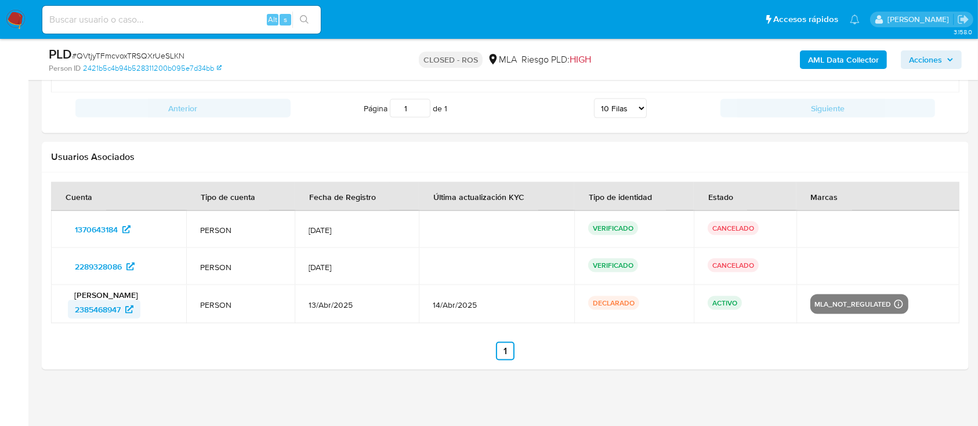
click at [99, 313] on span "2385468947" at bounding box center [98, 310] width 46 height 19
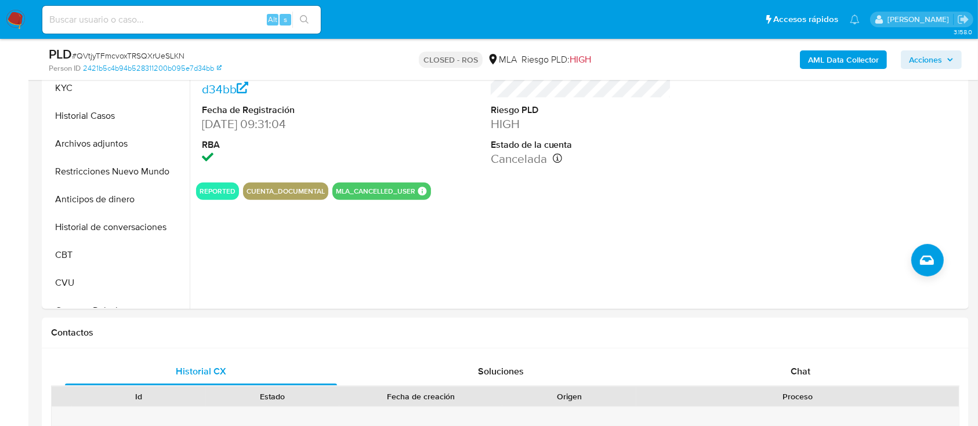
scroll to position [389, 0]
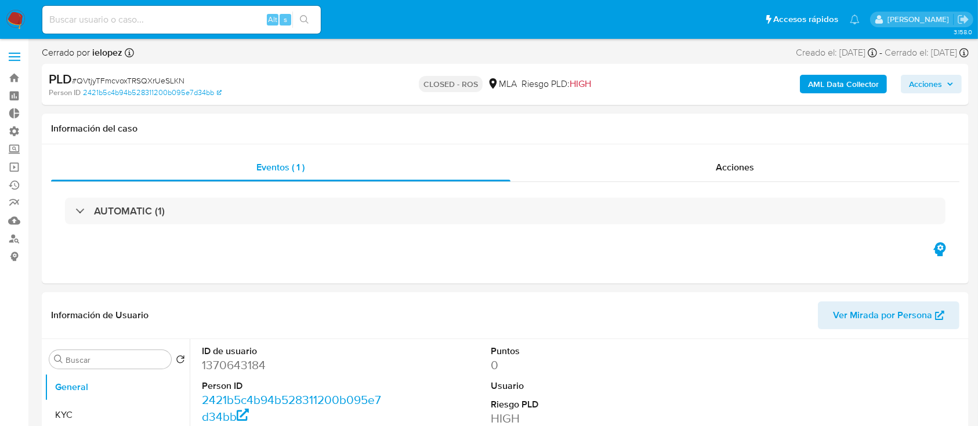
select select "10"
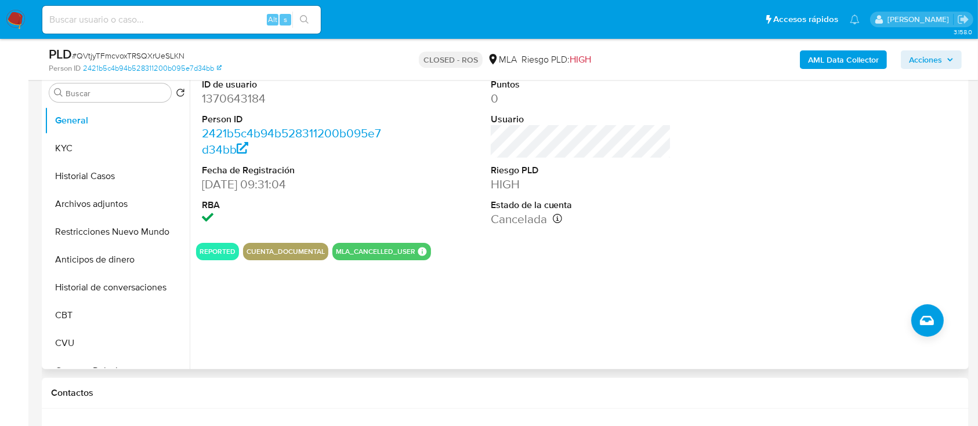
scroll to position [154, 0]
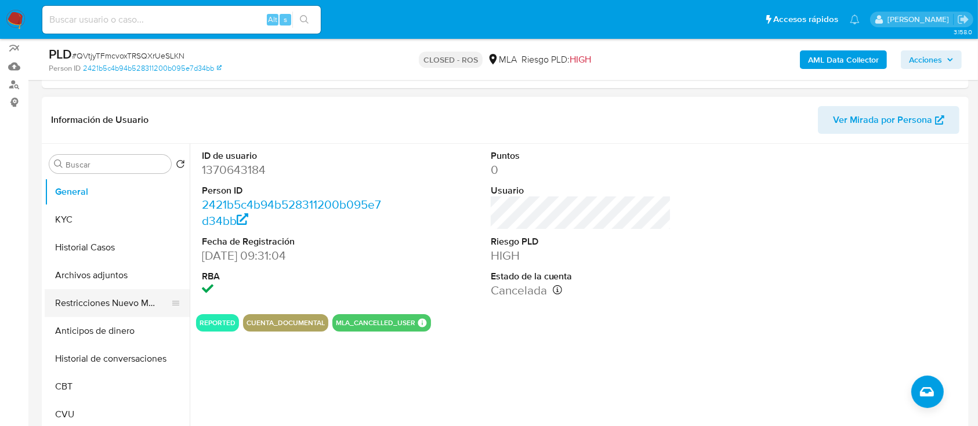
click at [149, 298] on button "Restricciones Nuevo Mundo" at bounding box center [113, 304] width 136 height 28
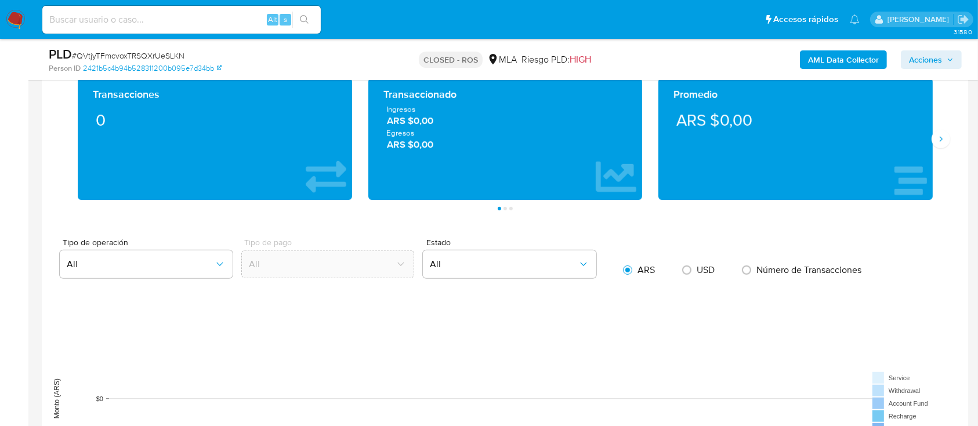
scroll to position [696, 0]
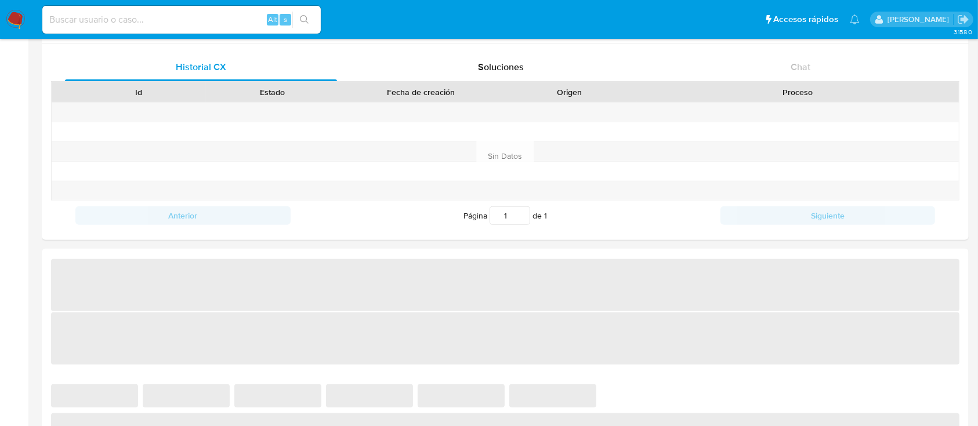
scroll to position [386, 0]
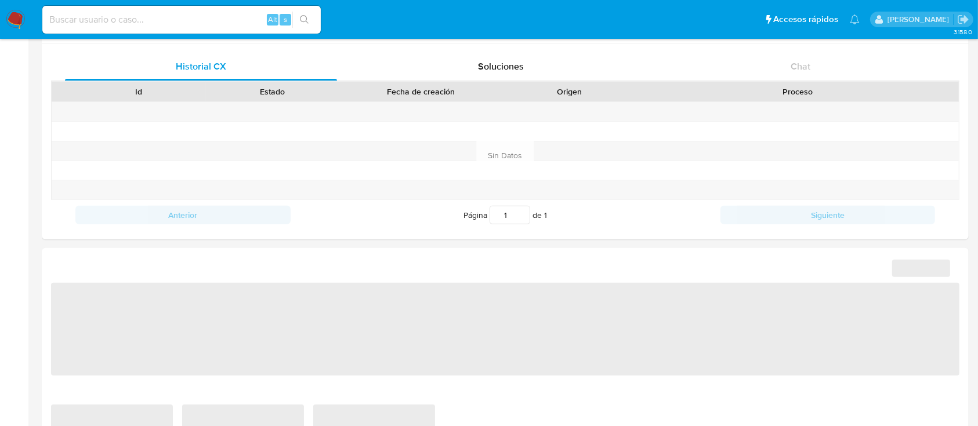
select select "10"
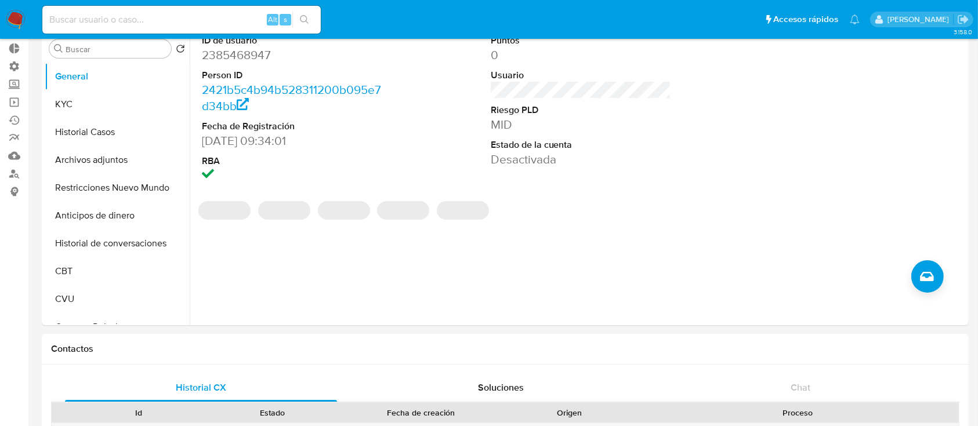
scroll to position [0, 0]
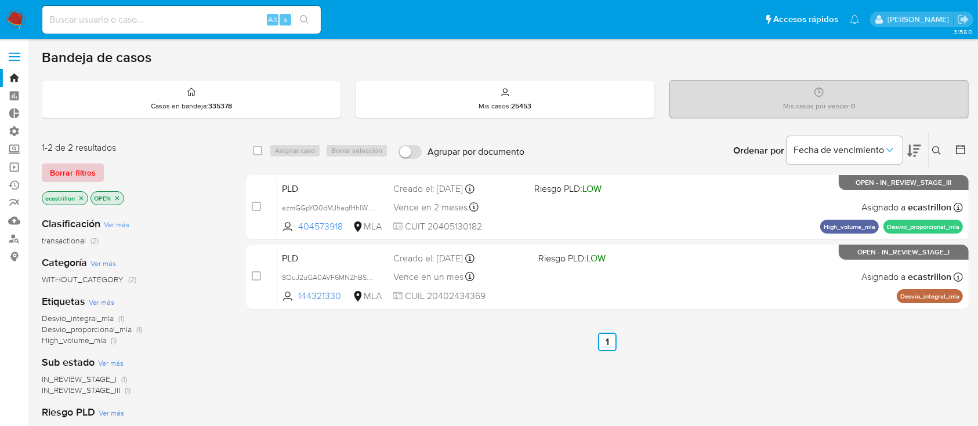
click at [69, 165] on span "Borrar filtros" at bounding box center [73, 173] width 46 height 16
click at [89, 168] on span "Borrar filtros" at bounding box center [73, 173] width 46 height 16
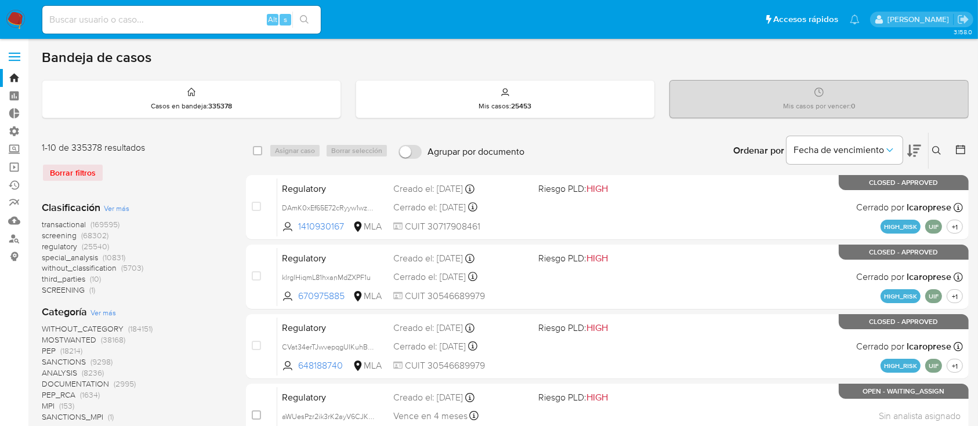
click at [936, 146] on icon at bounding box center [936, 150] width 9 height 9
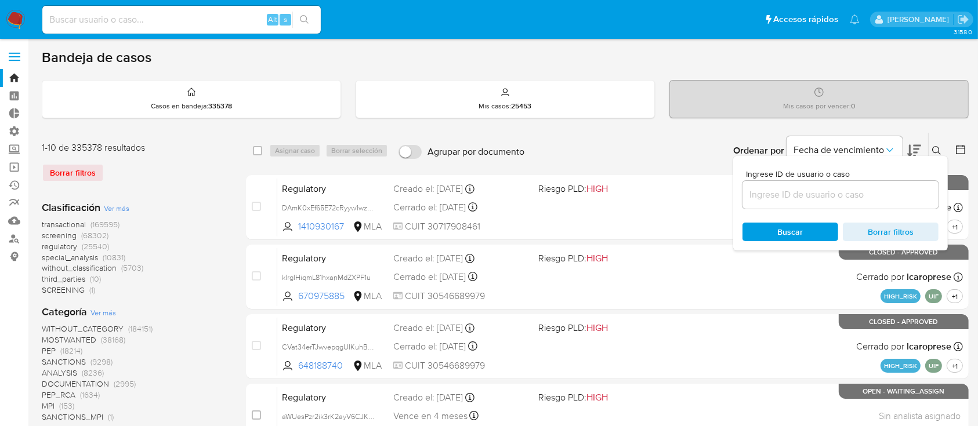
click at [909, 189] on input at bounding box center [841, 194] width 196 height 15
type input "167230236"
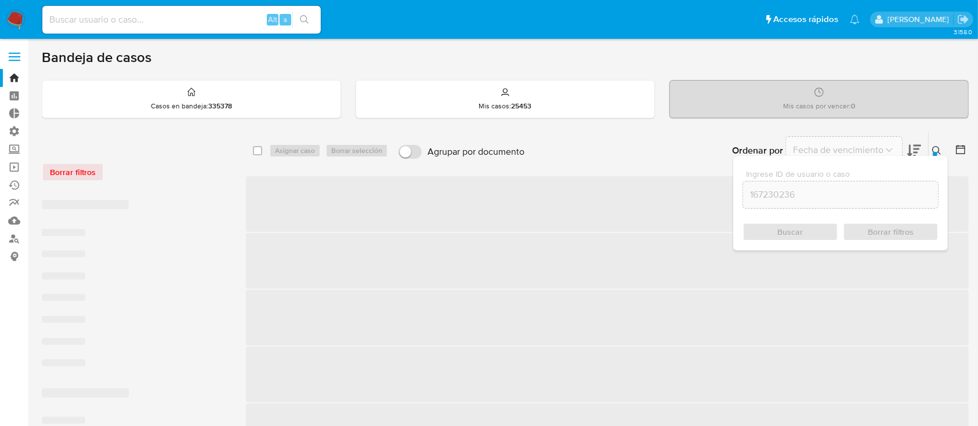
click at [934, 152] on div at bounding box center [935, 154] width 5 height 5
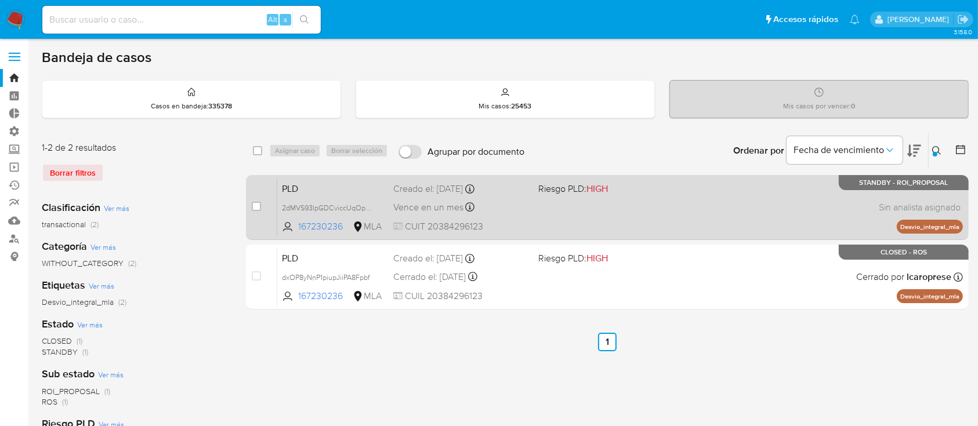
click at [675, 222] on div "PLD 2dMVS93IpGDCviccUqOpx764 167230236 MLA Riesgo PLD: HIGH Creado el: 12/07/20…" at bounding box center [620, 207] width 686 height 59
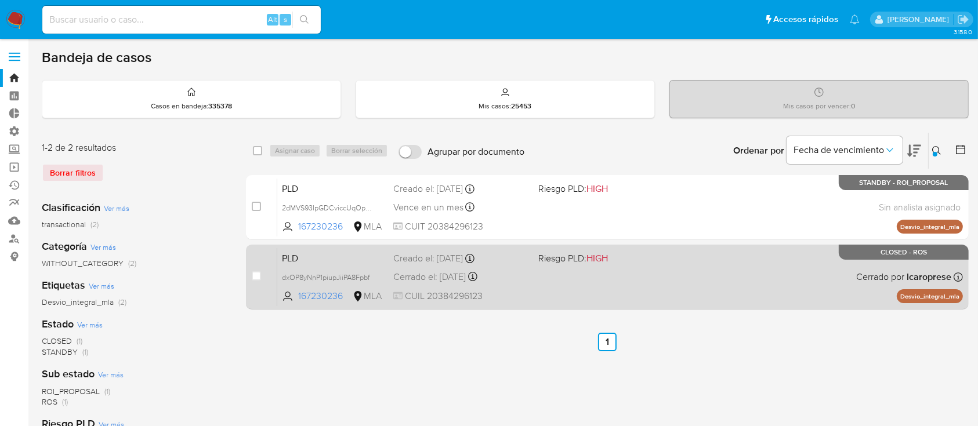
click at [603, 290] on div "PLD dxOP8yNnP1piupJiiPA8Fpbf 167230236 MLA Riesgo PLD: HIGH Creado el: 12/09/20…" at bounding box center [620, 277] width 686 height 59
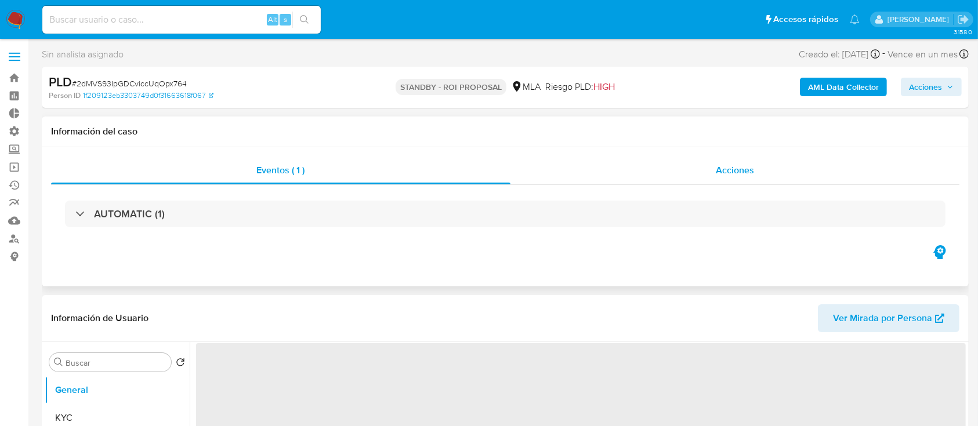
click at [704, 168] on div "Acciones" at bounding box center [736, 171] width 450 height 28
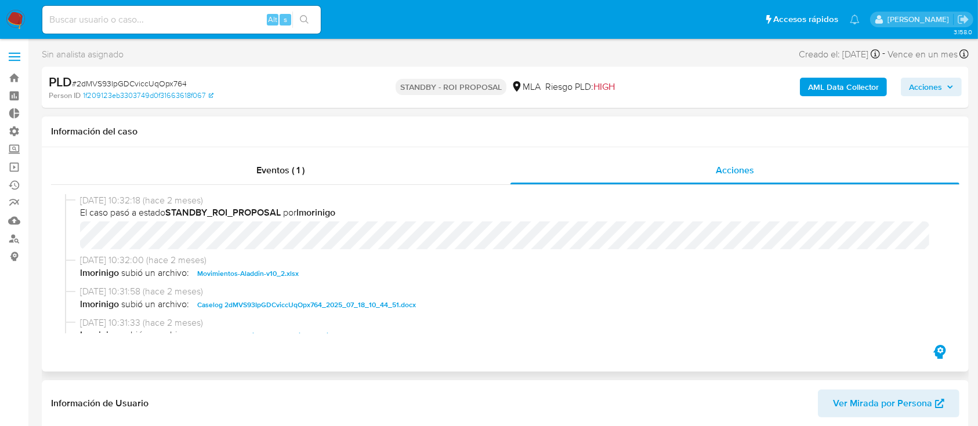
select select "10"
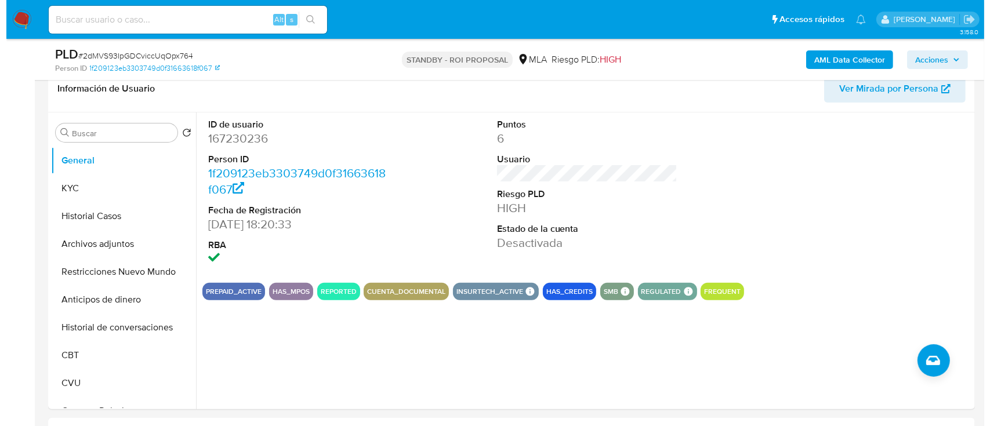
scroll to position [309, 0]
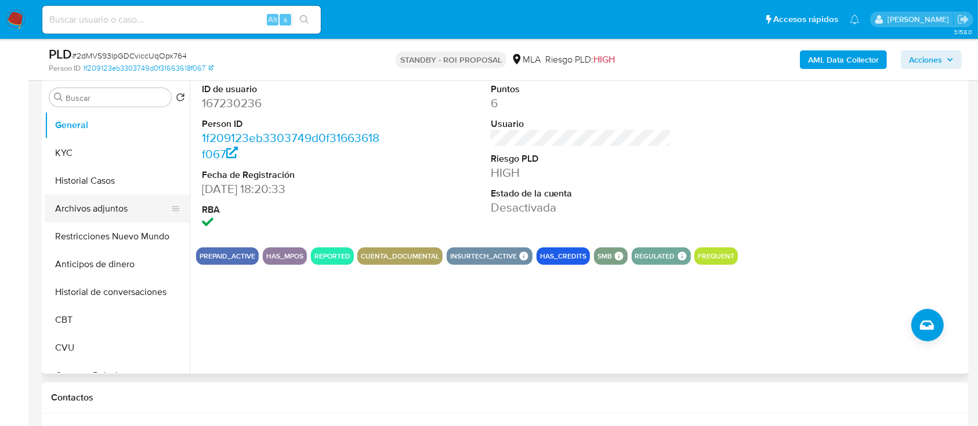
click at [97, 201] on button "Archivos adjuntos" at bounding box center [113, 209] width 136 height 28
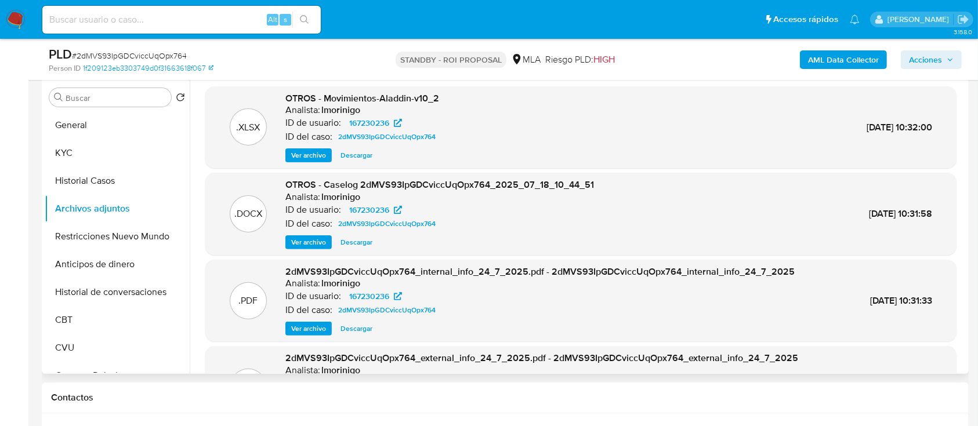
click at [305, 240] on span "Ver archivo" at bounding box center [308, 243] width 35 height 12
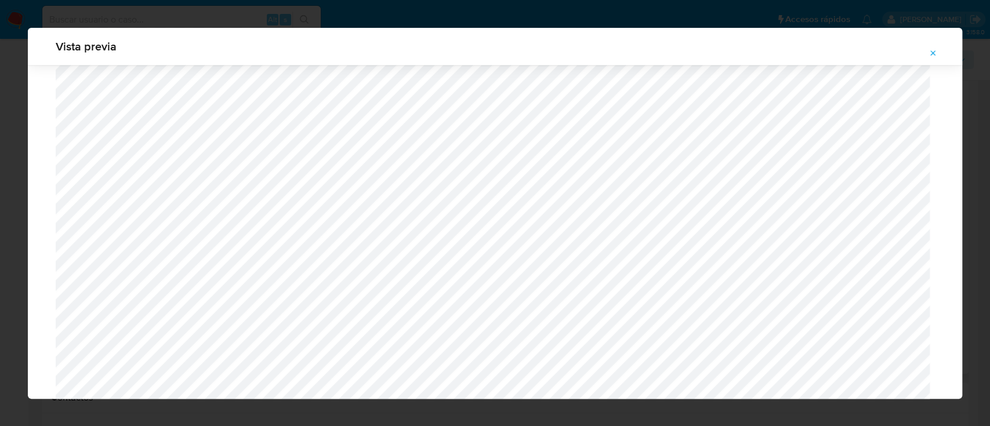
scroll to position [1059, 0]
click at [935, 51] on icon "Attachment preview" at bounding box center [933, 52] width 5 height 5
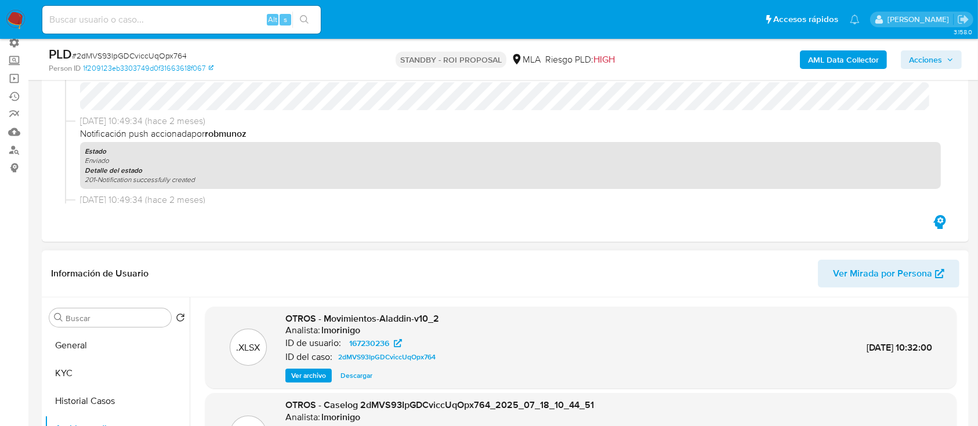
scroll to position [154, 0]
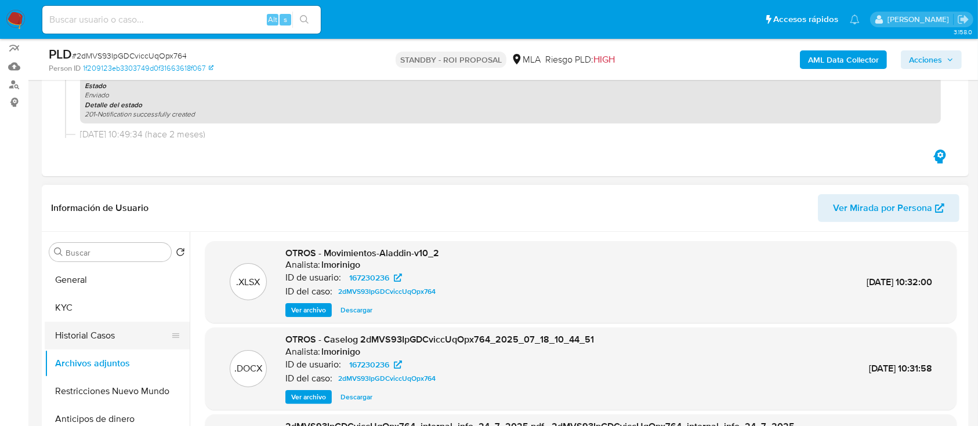
click at [111, 345] on button "Historial Casos" at bounding box center [113, 336] width 136 height 28
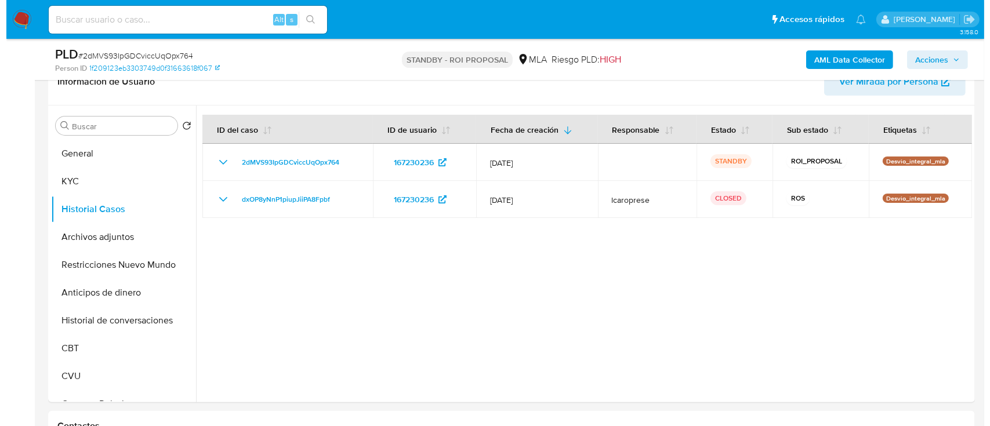
scroll to position [281, 0]
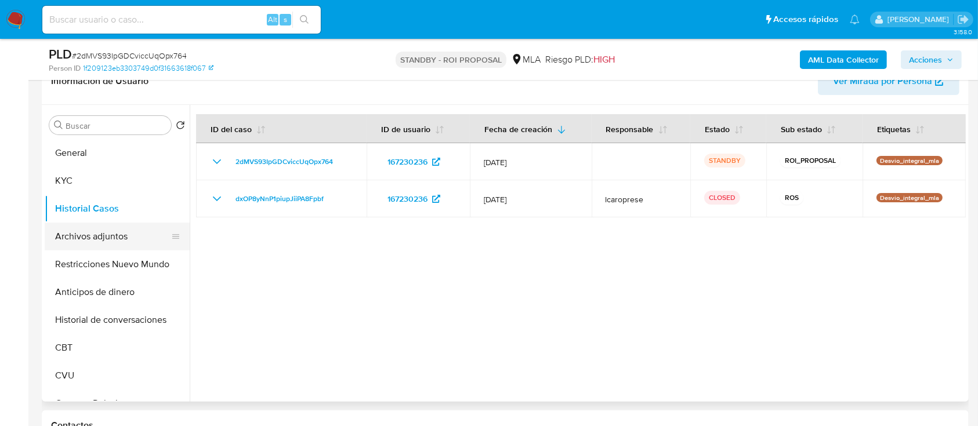
click at [107, 233] on button "Archivos adjuntos" at bounding box center [113, 237] width 136 height 28
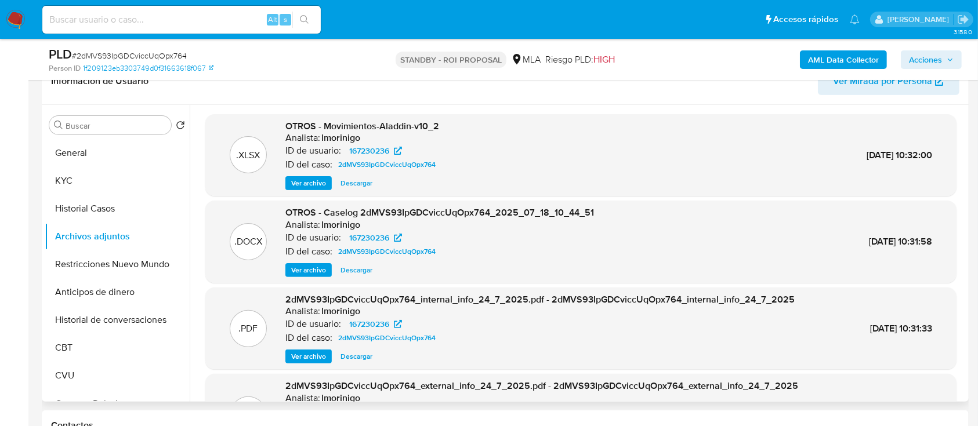
click at [298, 268] on span "Ver archivo" at bounding box center [308, 271] width 35 height 12
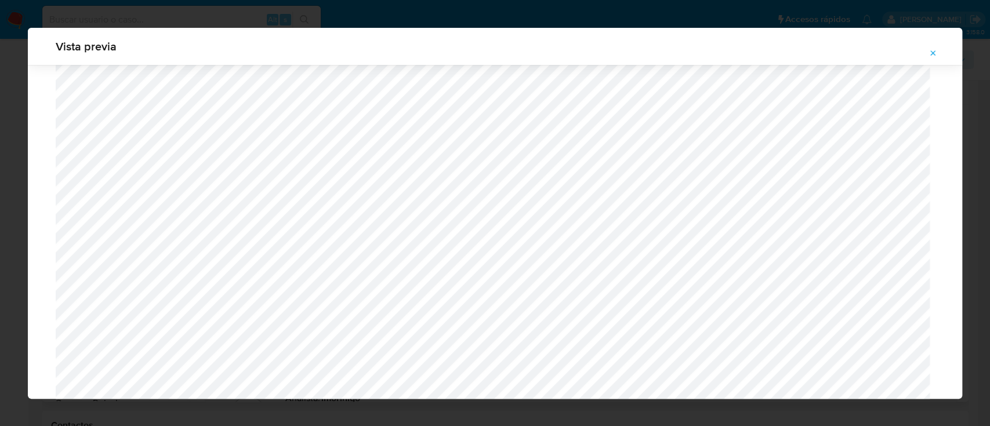
scroll to position [704, 0]
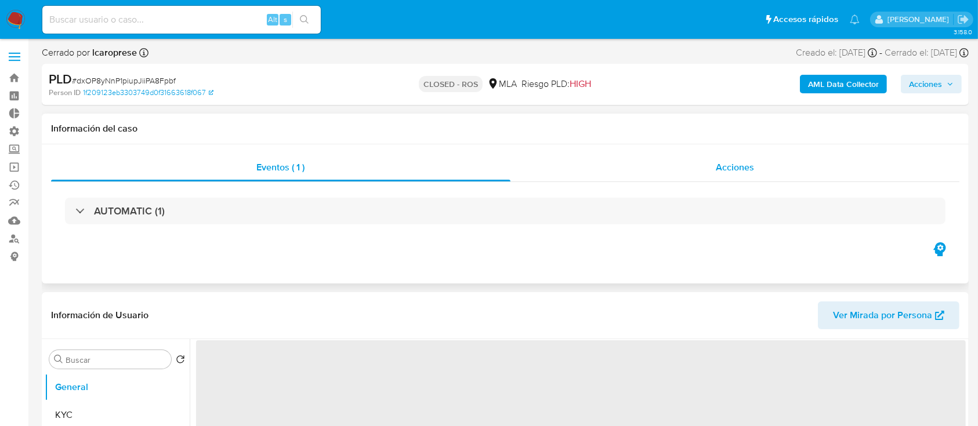
click at [680, 159] on div "Acciones" at bounding box center [736, 168] width 450 height 28
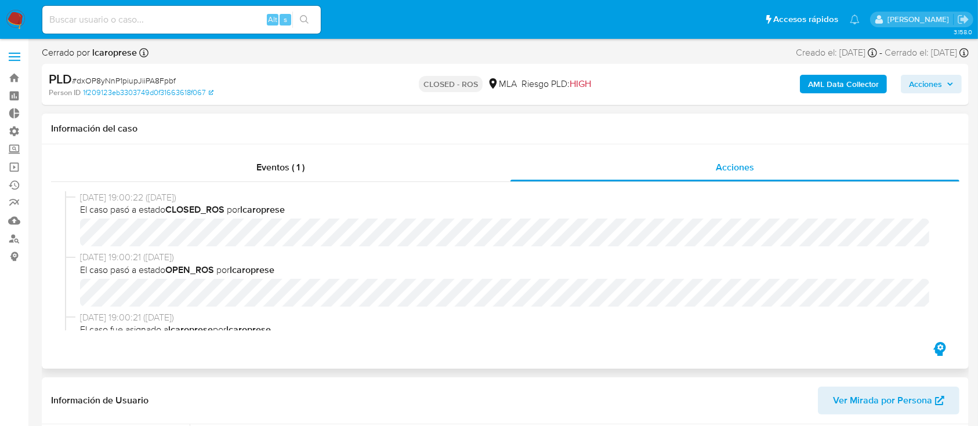
select select "10"
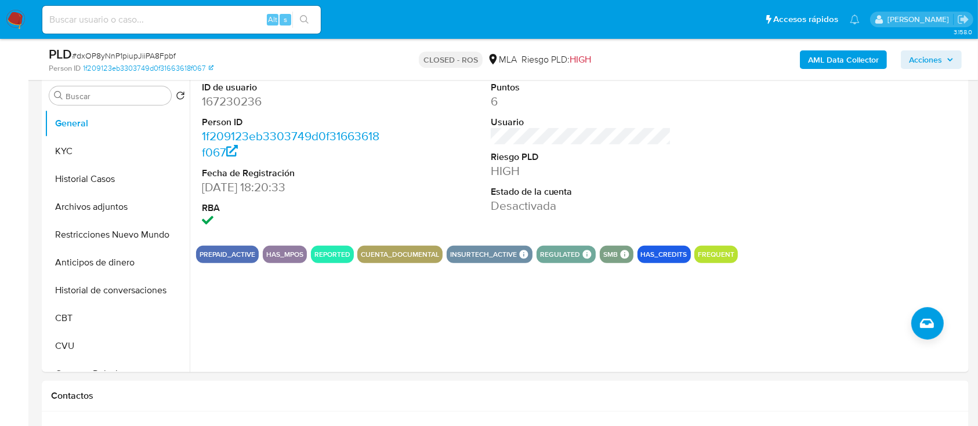
scroll to position [309, 0]
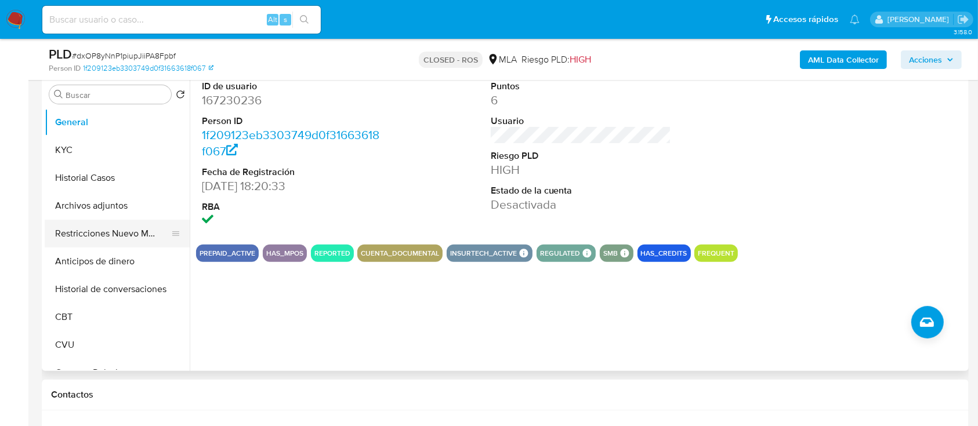
click at [93, 231] on button "Restricciones Nuevo Mundo" at bounding box center [113, 234] width 136 height 28
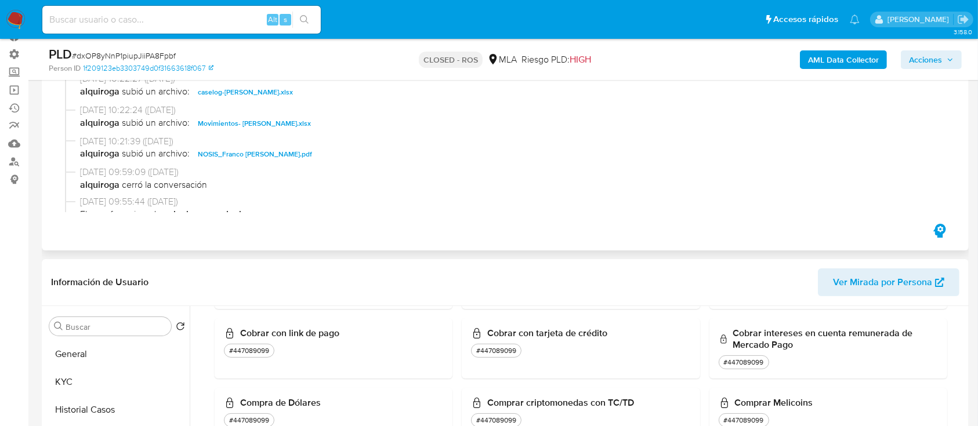
scroll to position [464, 0]
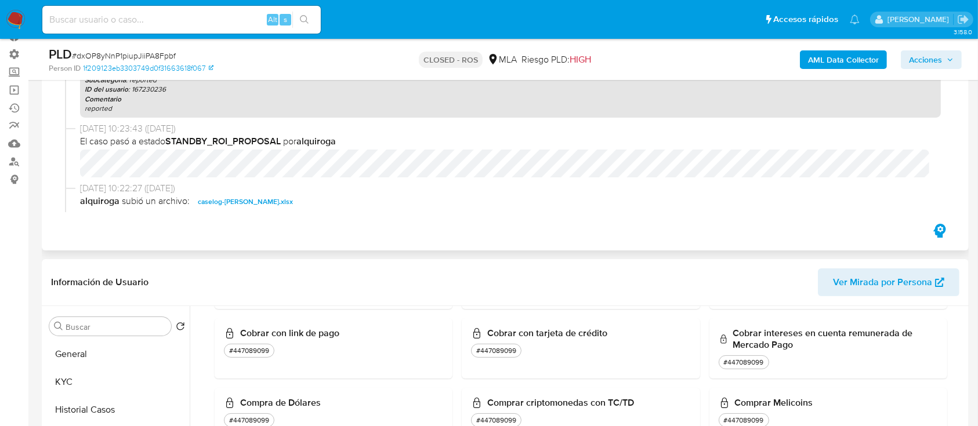
click at [288, 197] on span "caselog-Franco Miguel Leiva.xlsx" at bounding box center [245, 202] width 95 height 14
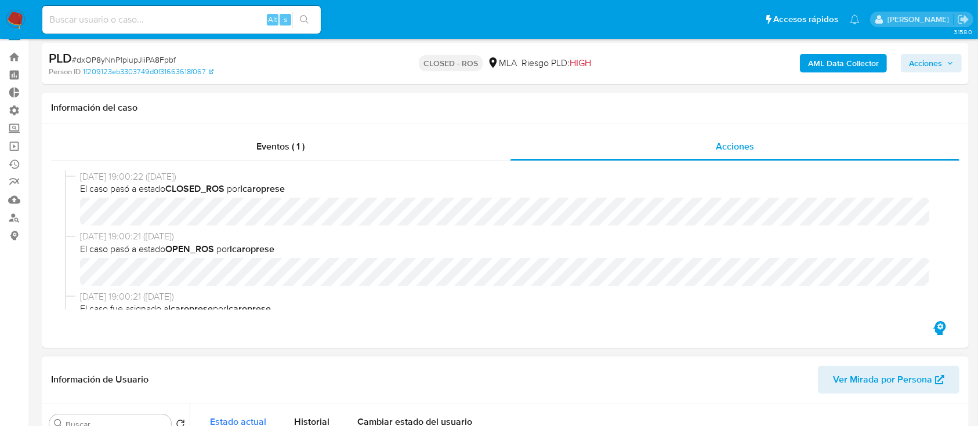
scroll to position [21, 0]
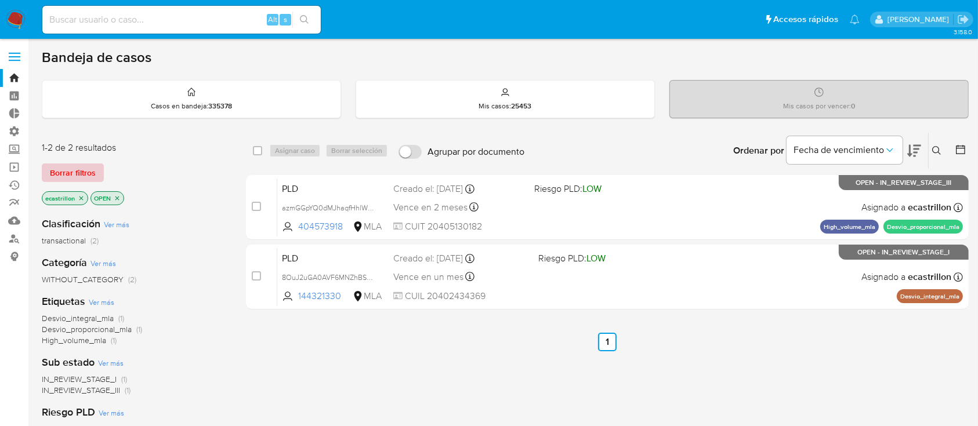
click at [49, 169] on button "Borrar filtros" at bounding box center [73, 173] width 62 height 19
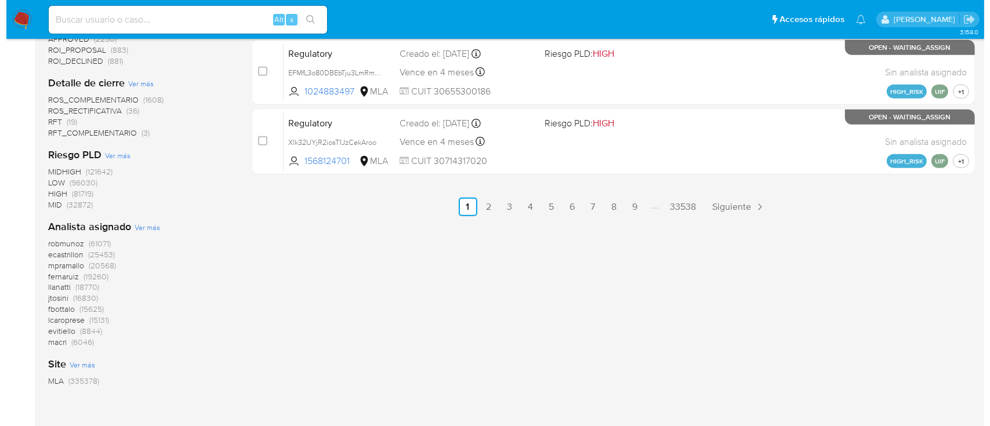
scroll to position [696, 0]
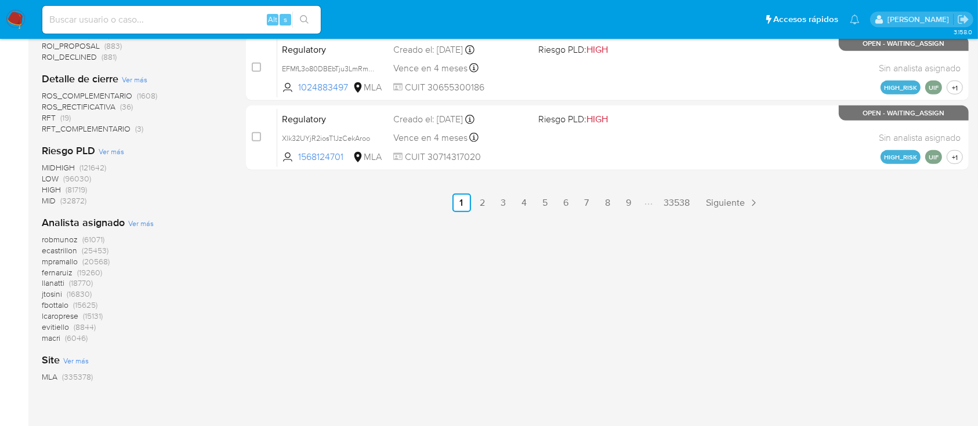
click at [140, 223] on span "Ver más" at bounding box center [141, 223] width 26 height 10
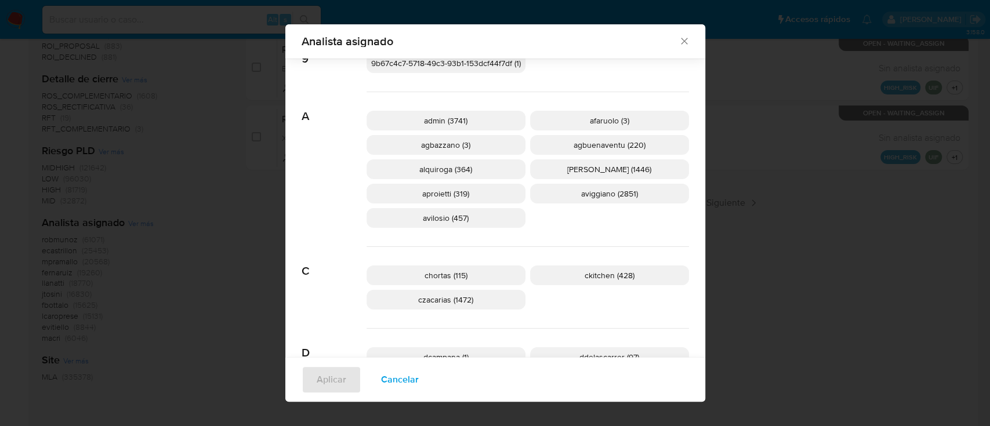
scroll to position [0, 0]
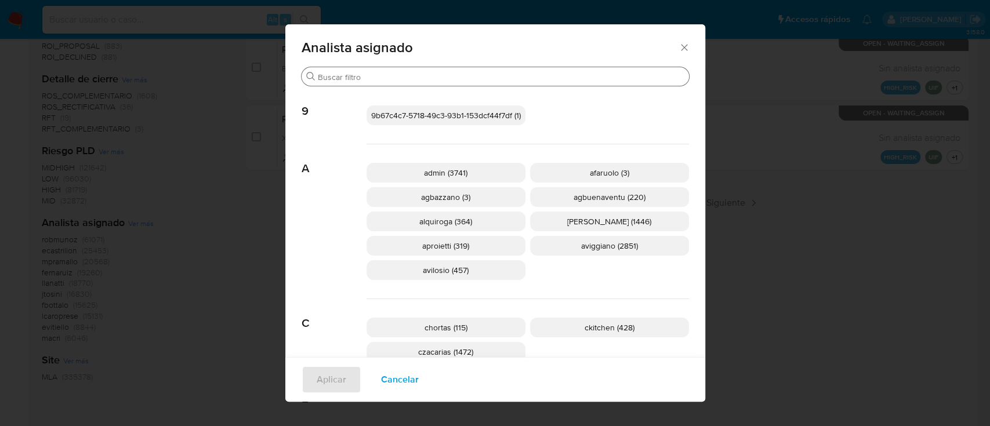
click at [382, 72] on input "Buscar" at bounding box center [501, 77] width 367 height 10
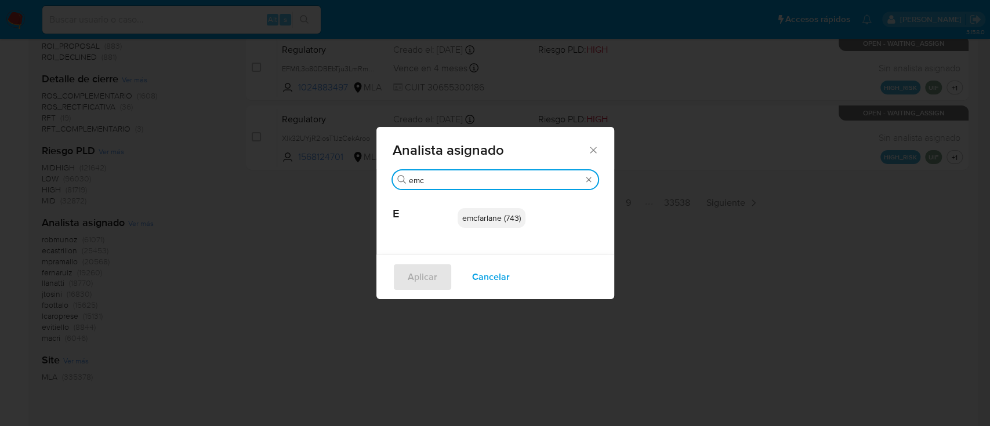
type input "emc"
click at [482, 225] on p "emcfarlane (743)" at bounding box center [492, 218] width 68 height 20
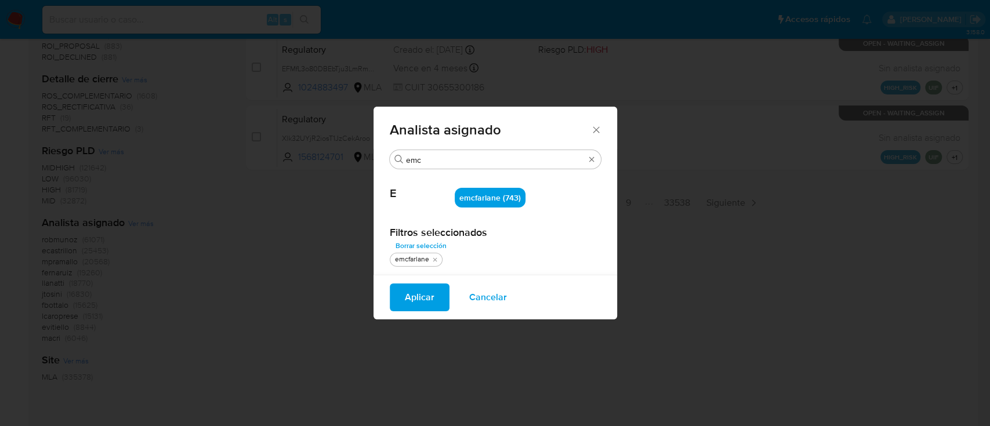
click at [426, 296] on span "Aplicar" at bounding box center [420, 298] width 30 height 26
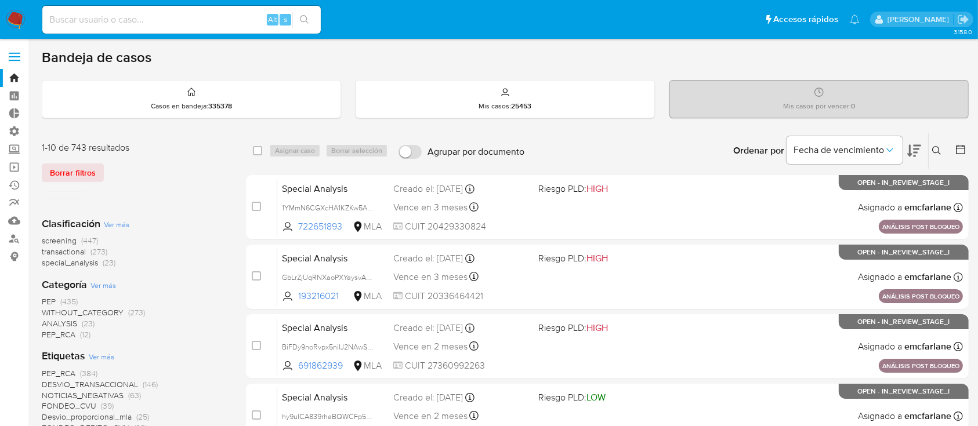
click at [68, 264] on span "special_analysis" at bounding box center [70, 263] width 56 height 12
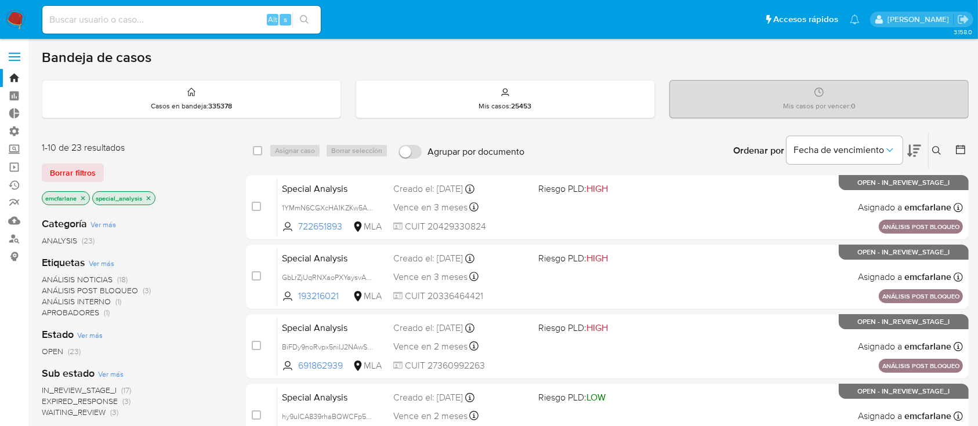
click at [70, 277] on span "ANÁLISIS NOTICIAS" at bounding box center [77, 280] width 71 height 12
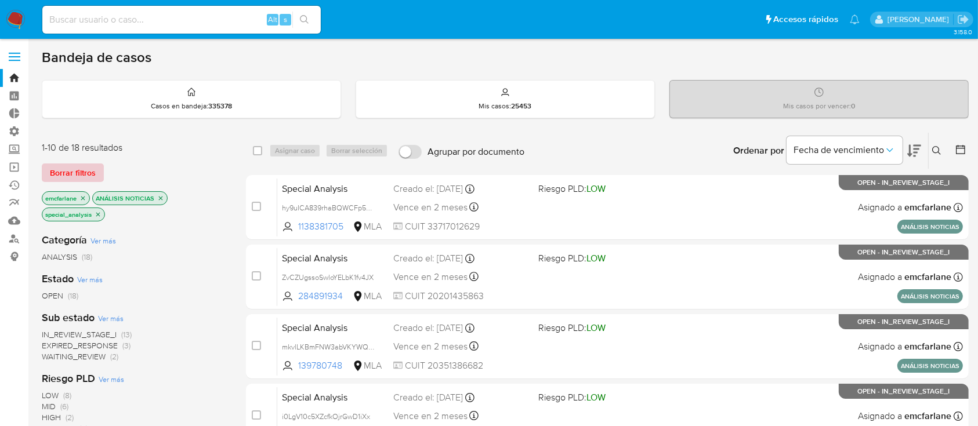
click at [88, 172] on span "Borrar filtros" at bounding box center [73, 173] width 46 height 16
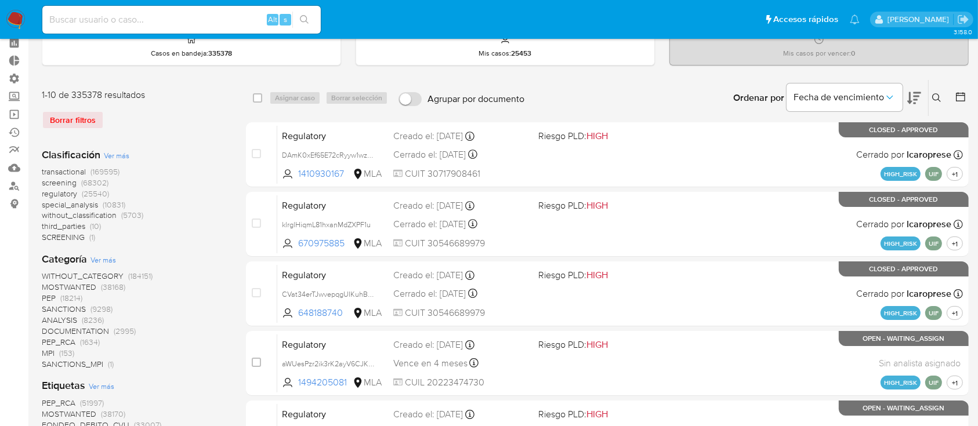
scroll to position [77, 0]
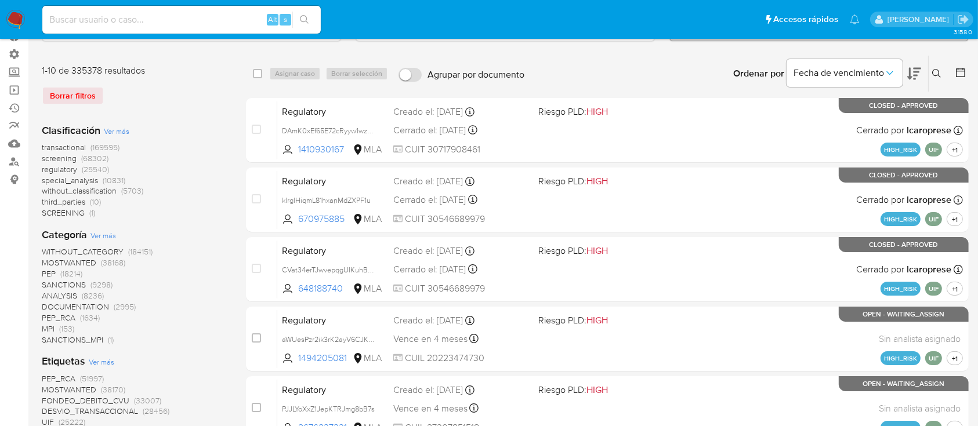
click at [73, 183] on span "special_analysis" at bounding box center [70, 181] width 56 height 12
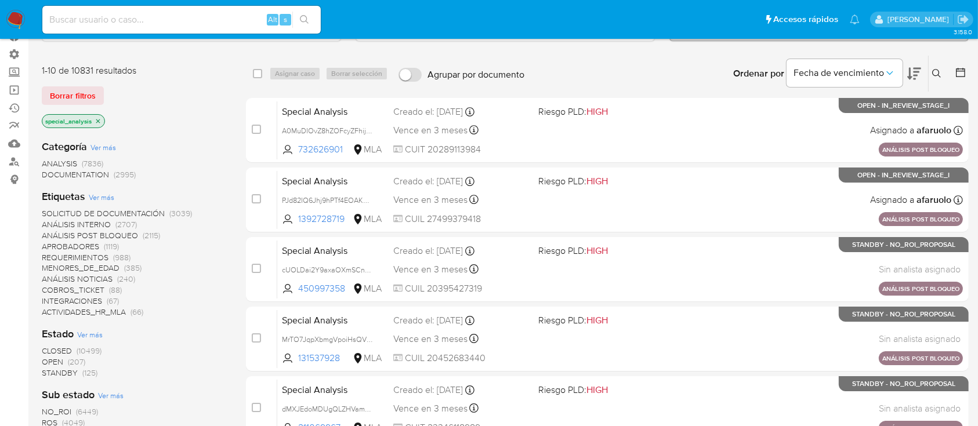
click at [81, 277] on span "ANÁLISIS NOTICIAS" at bounding box center [77, 279] width 71 height 12
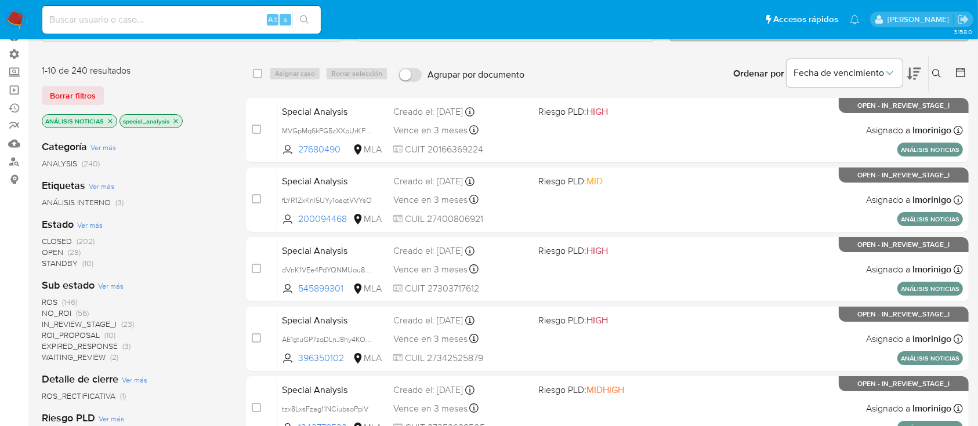
scroll to position [154, 0]
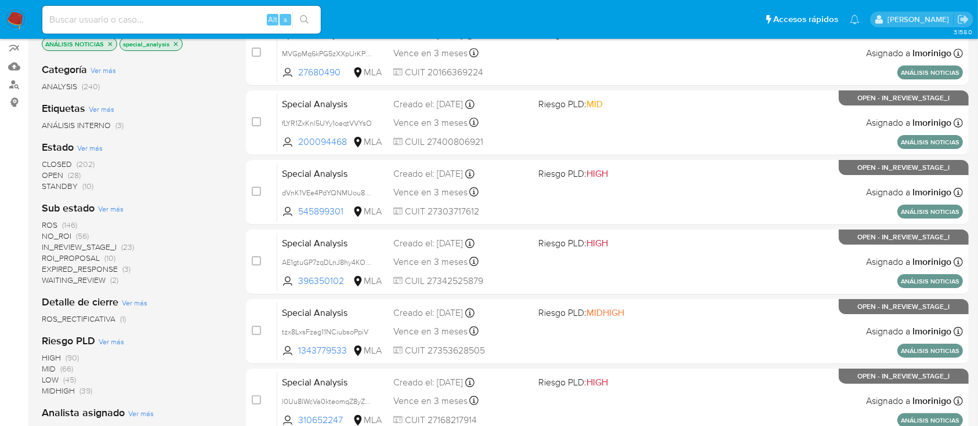
click at [63, 176] on span "OPEN (28)" at bounding box center [61, 175] width 39 height 11
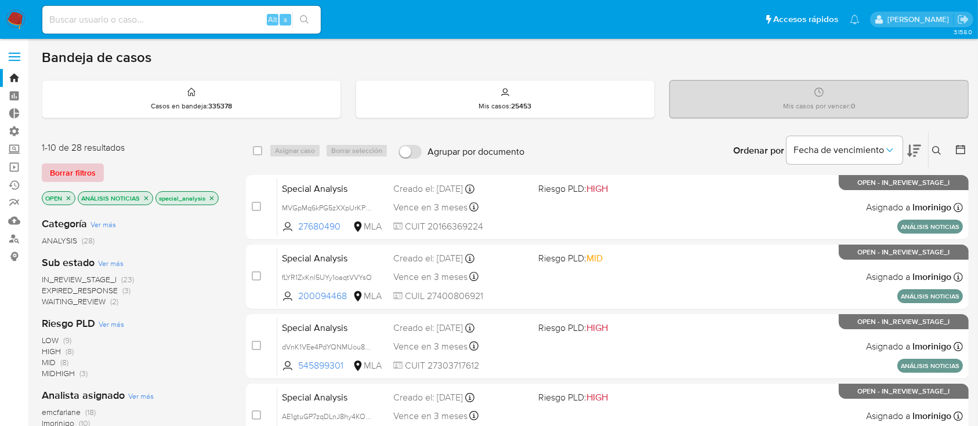
click at [68, 173] on span "Borrar filtros" at bounding box center [73, 173] width 46 height 16
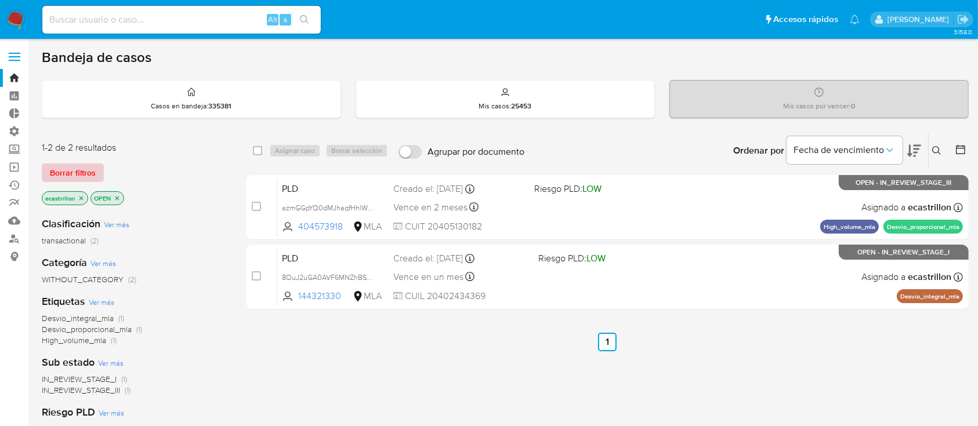
click at [83, 169] on span "Borrar filtros" at bounding box center [73, 173] width 46 height 16
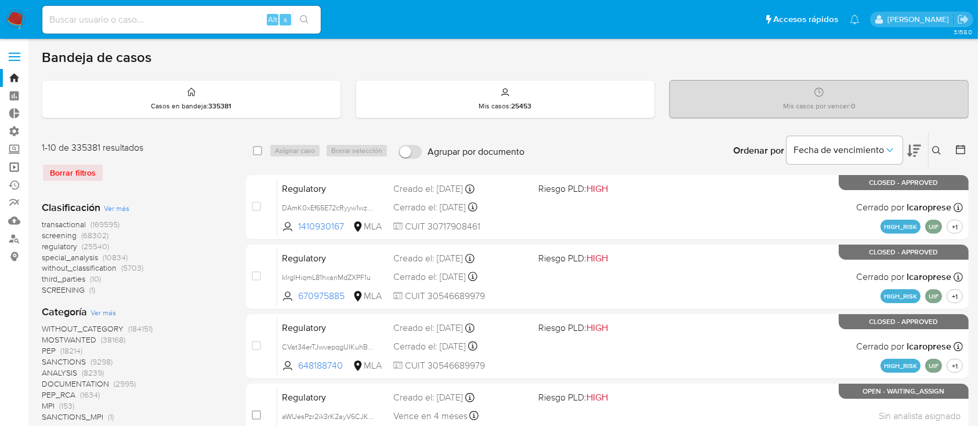
click at [9, 165] on link "Operaciones masivas" at bounding box center [69, 167] width 138 height 18
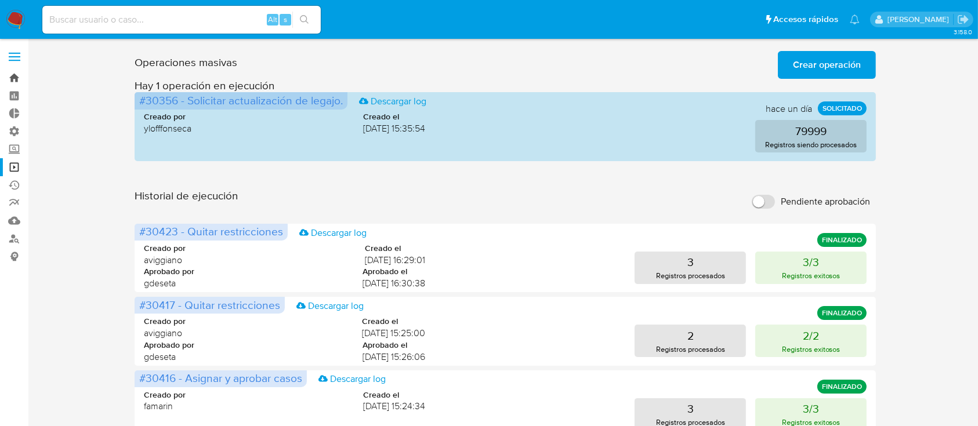
click at [21, 79] on link "Bandeja" at bounding box center [69, 78] width 138 height 18
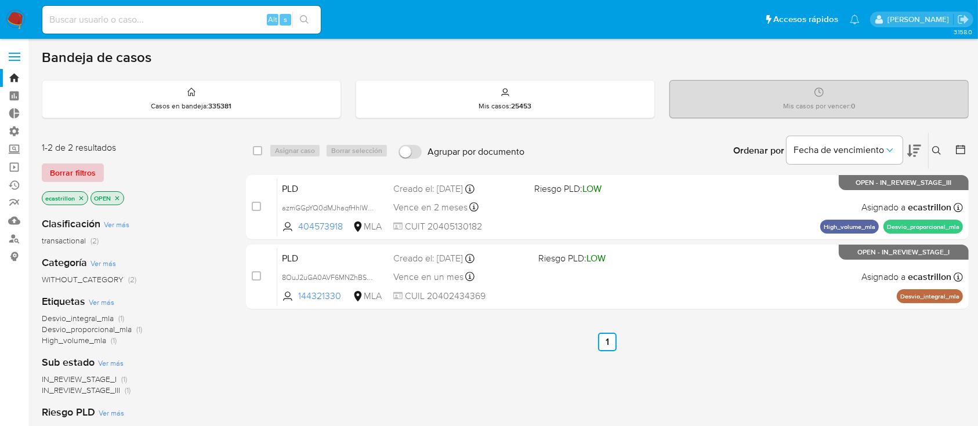
click at [61, 174] on span "Borrar filtros" at bounding box center [73, 173] width 46 height 16
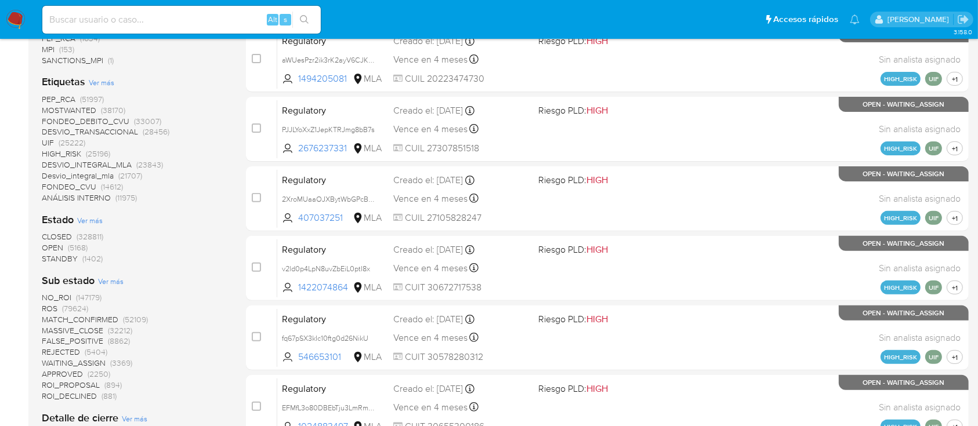
scroll to position [363, 0]
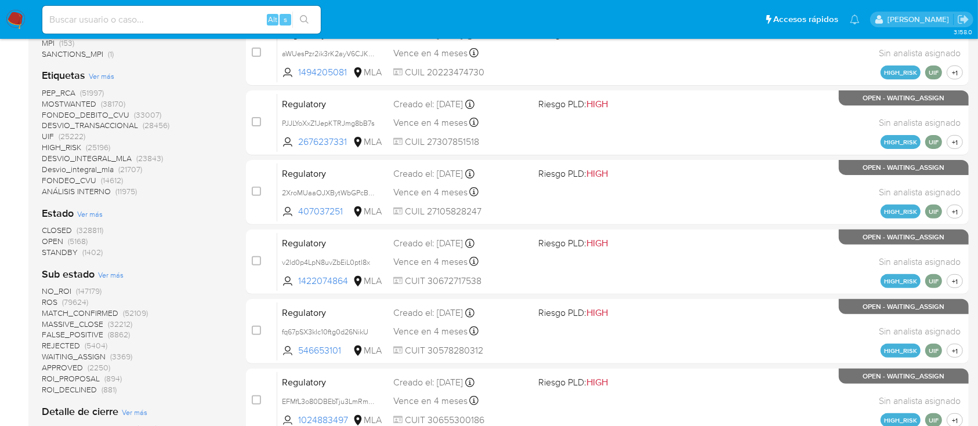
click at [63, 238] on span "OPEN (5168)" at bounding box center [65, 241] width 46 height 11
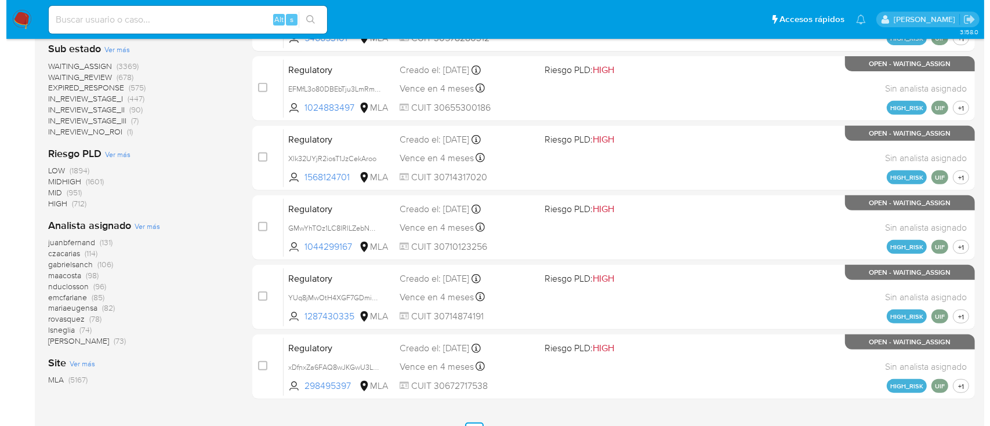
scroll to position [471, 0]
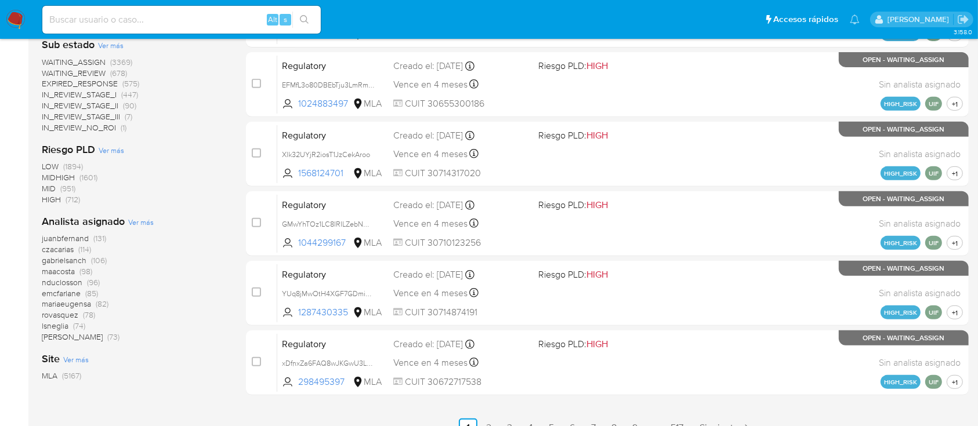
click at [141, 219] on span "Ver más" at bounding box center [141, 222] width 26 height 10
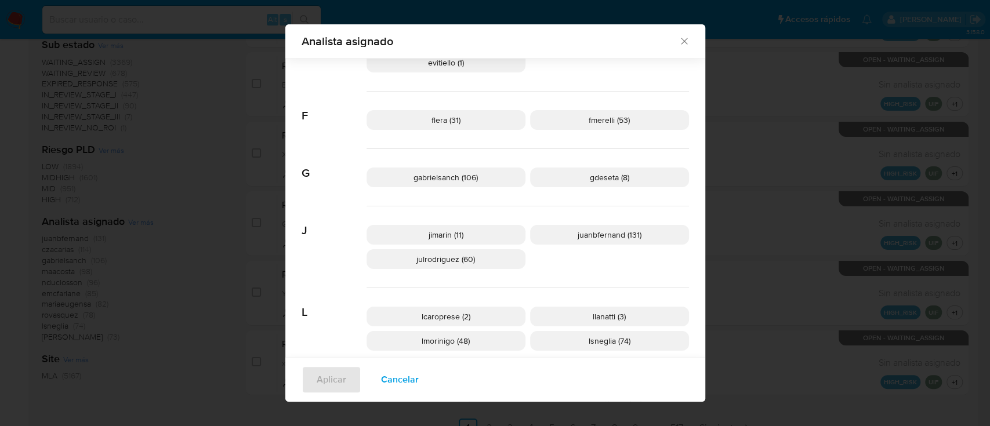
scroll to position [266, 0]
click at [413, 327] on div "lcaroprese (2) llanatti (3) lmorinigo (48) lsneglia (74)" at bounding box center [528, 328] width 323 height 82
click at [413, 332] on p "lmorinigo (48)" at bounding box center [446, 340] width 159 height 20
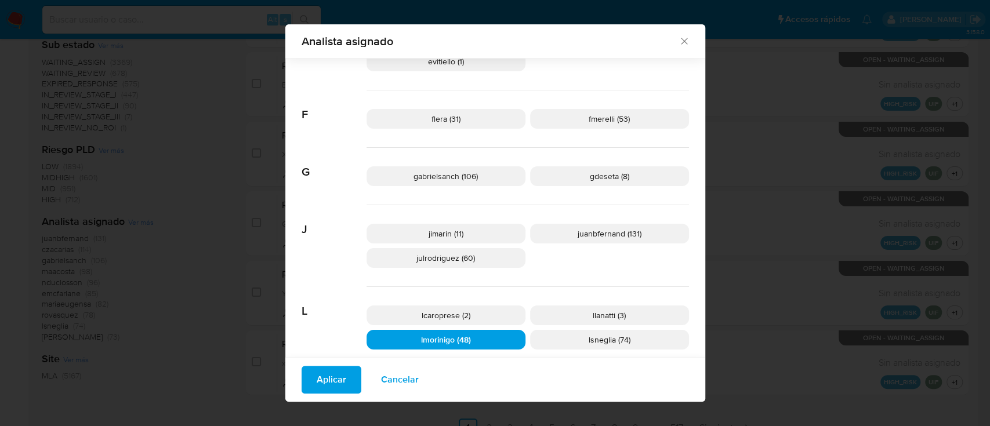
click at [336, 381] on span "Aplicar" at bounding box center [332, 380] width 30 height 26
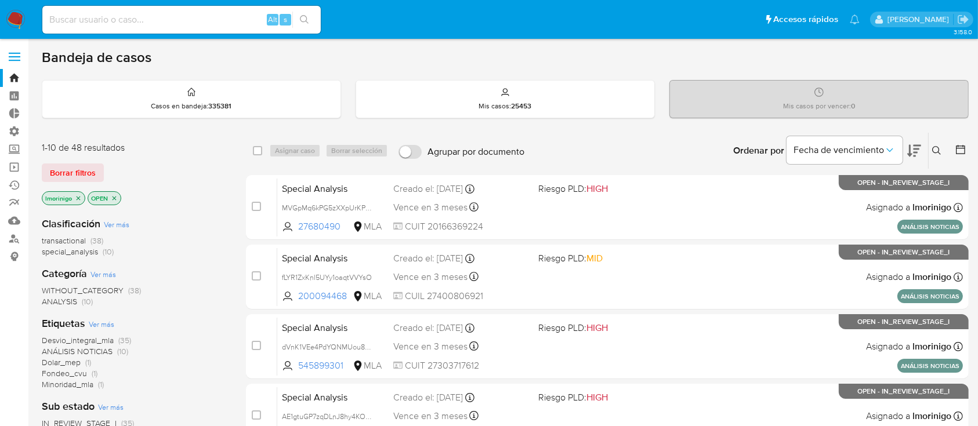
scroll to position [39, 0]
